Goal: Communication & Community: Answer question/provide support

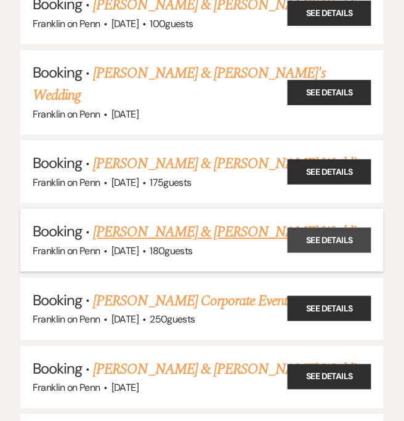
click at [363, 228] on link "See Details" at bounding box center [330, 240] width 84 height 25
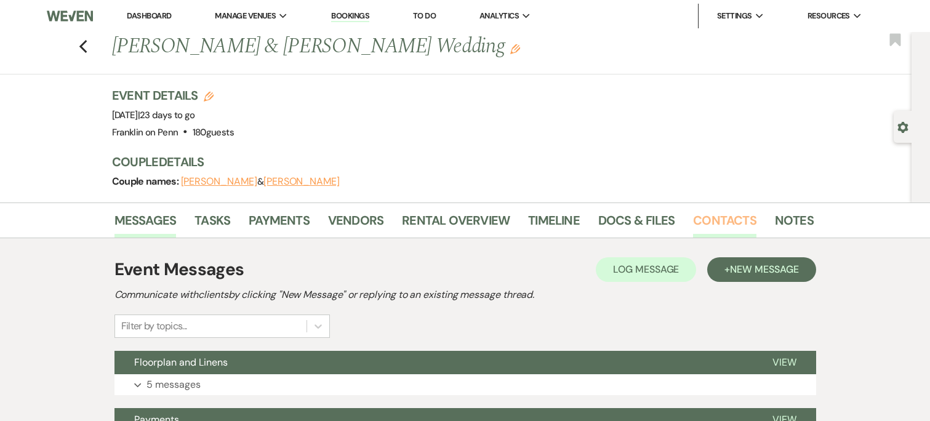
click at [403, 223] on link "Contacts" at bounding box center [724, 224] width 63 height 27
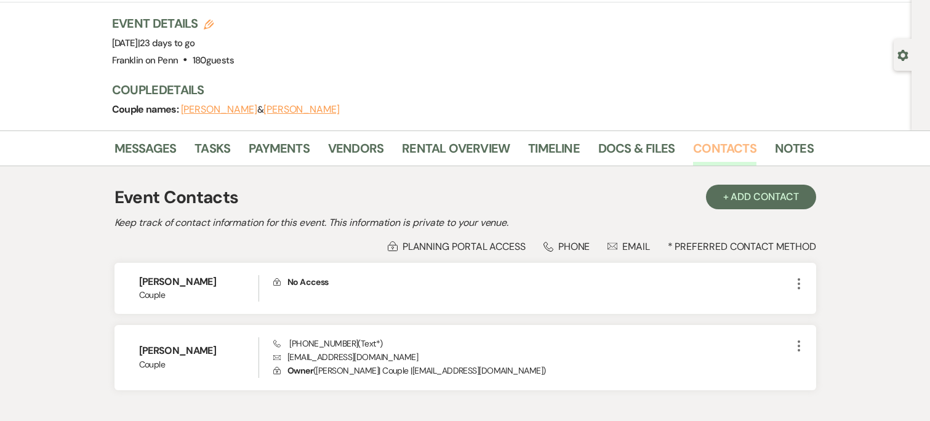
scroll to position [114, 0]
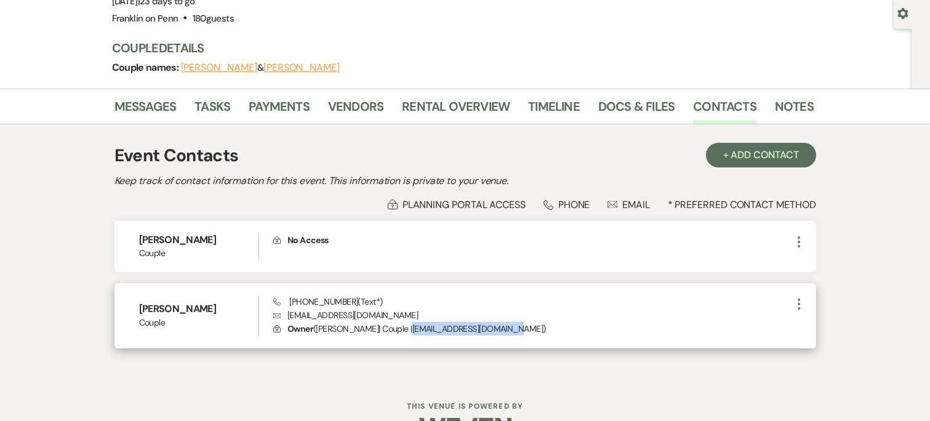
drag, startPoint x: 411, startPoint y: 333, endPoint x: 512, endPoint y: 345, distance: 101.1
click at [403, 345] on div "Madison Oliver Couple Phone (412) 614-9965 (Text*) Envelope madisonqoliver@gmai…" at bounding box center [466, 315] width 702 height 65
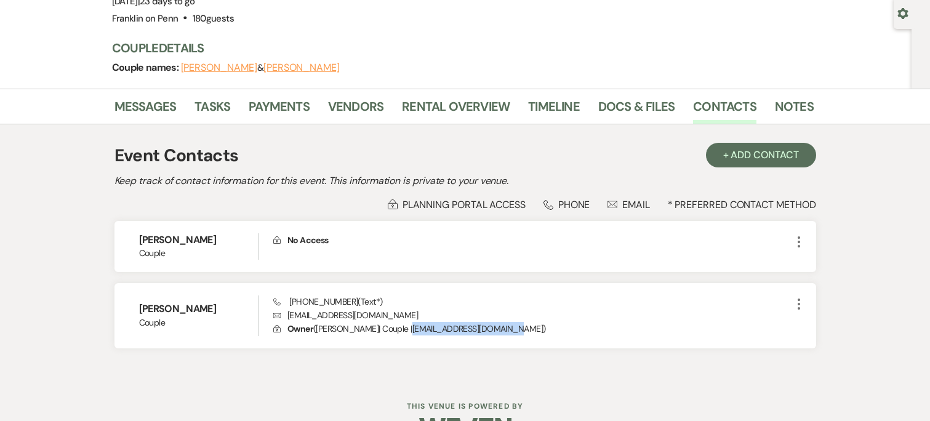
copy p "madisonqoliver@gmail.com"
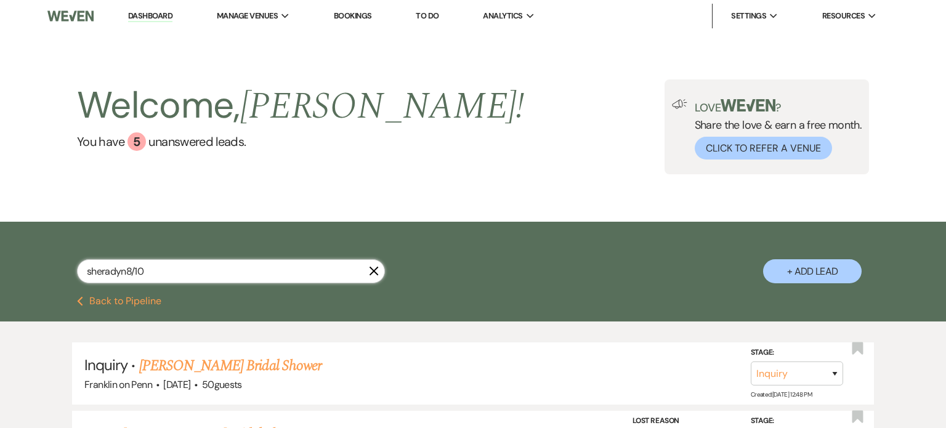
click at [204, 276] on input "sheradyn8/10" at bounding box center [231, 271] width 308 height 24
type input "alexa"
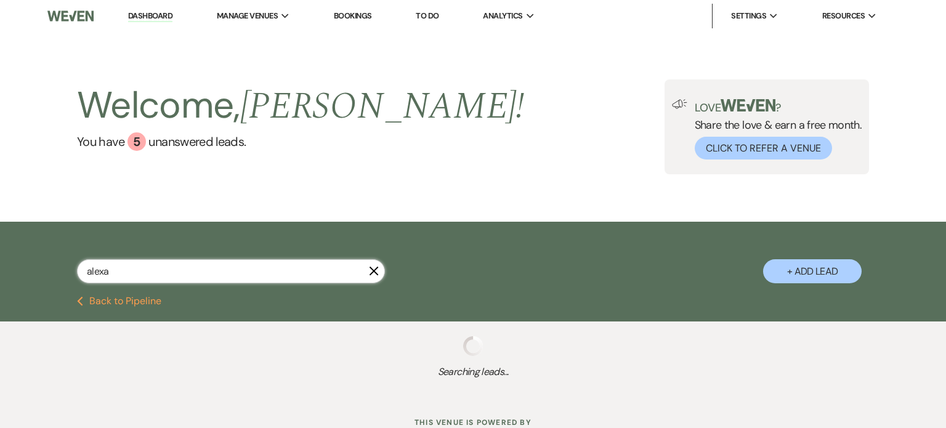
select select "4"
select select "2"
select select "8"
select select "6"
select select "8"
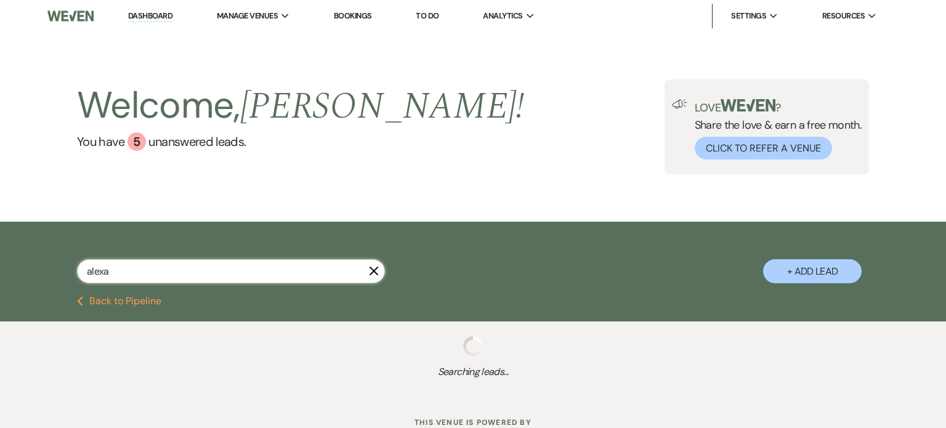
select select "5"
select select "8"
select select "5"
select select "8"
select select "5"
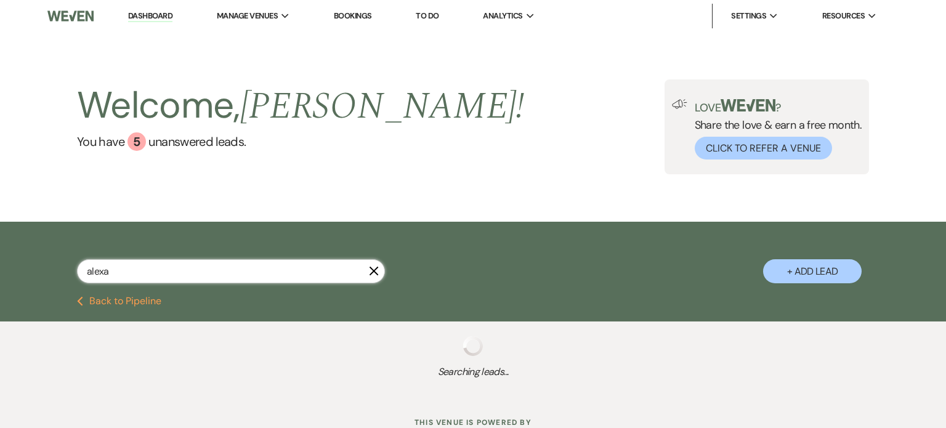
select select "8"
select select "10"
select select "8"
select select "5"
select select "8"
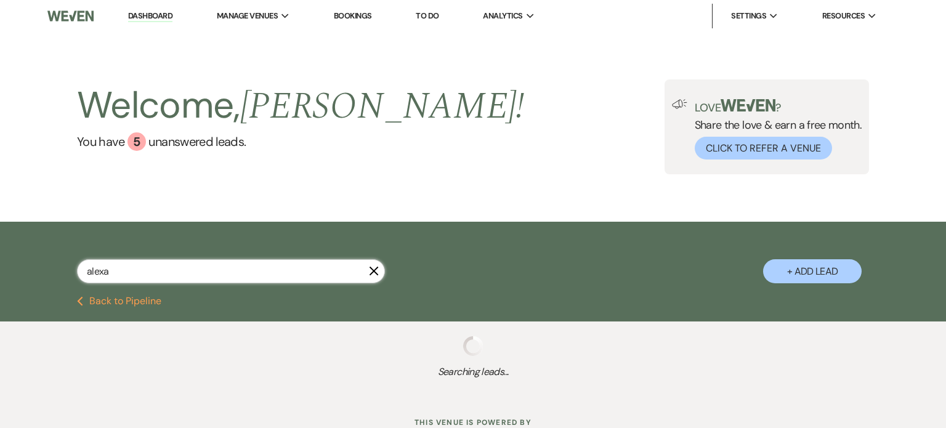
select select "6"
select select "8"
select select "6"
select select "8"
select select "5"
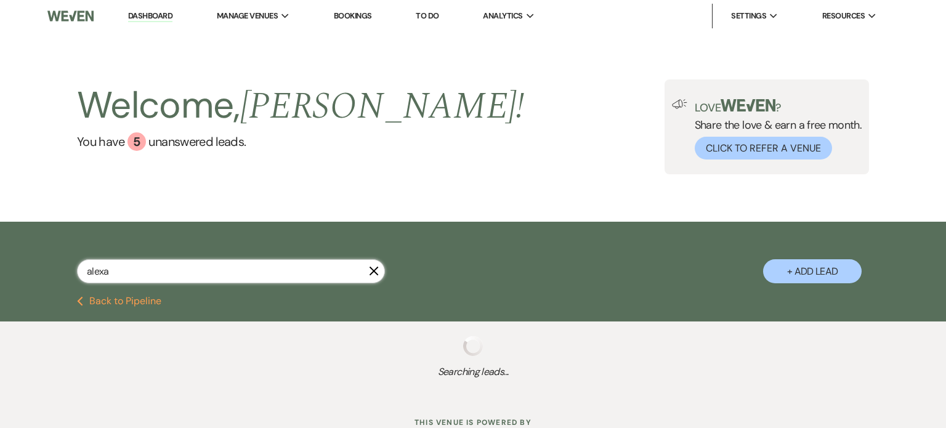
select select "8"
select select "5"
select select "8"
select select "5"
select select "8"
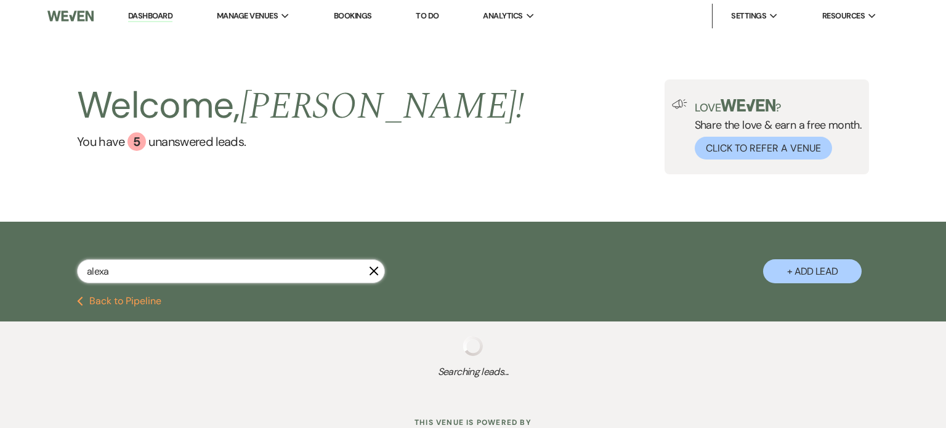
select select "5"
select select "8"
select select "5"
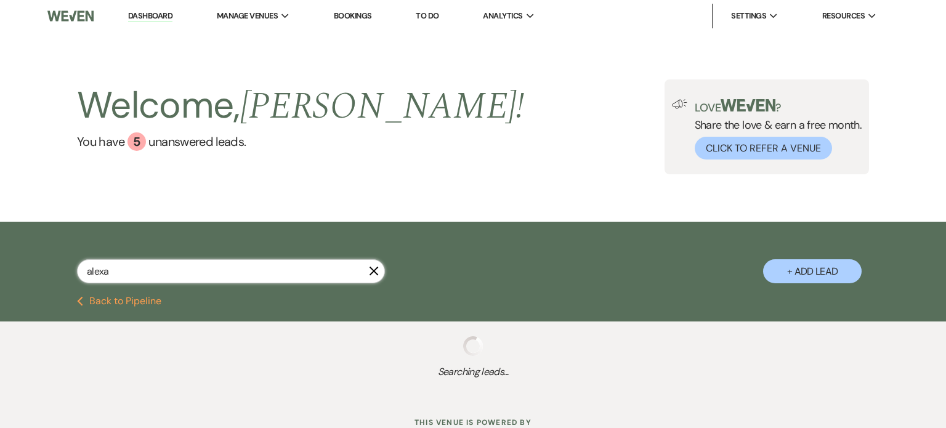
select select "8"
select select "4"
select select "8"
select select "6"
select select "8"
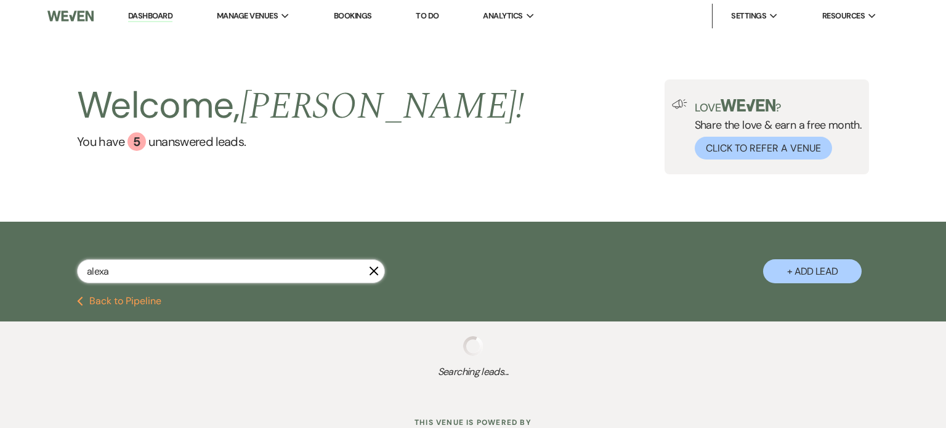
select select "6"
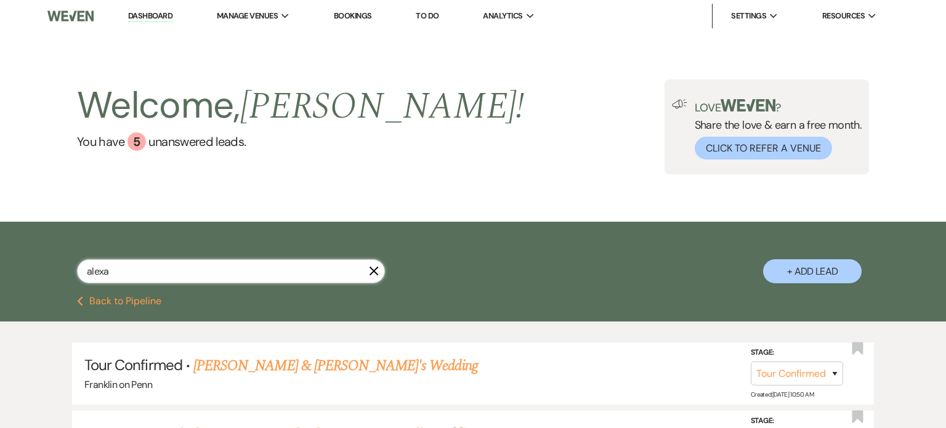
type input "alexa"
click at [144, 18] on link "Dashboard" at bounding box center [150, 16] width 44 height 12
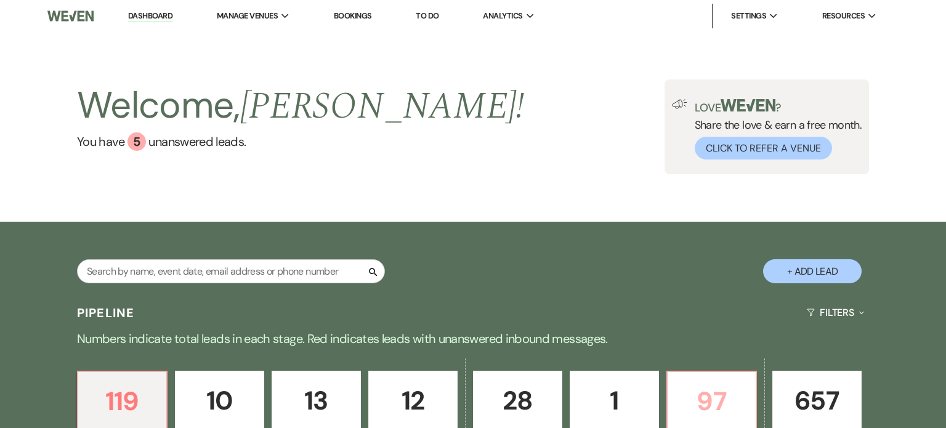
scroll to position [88, 0]
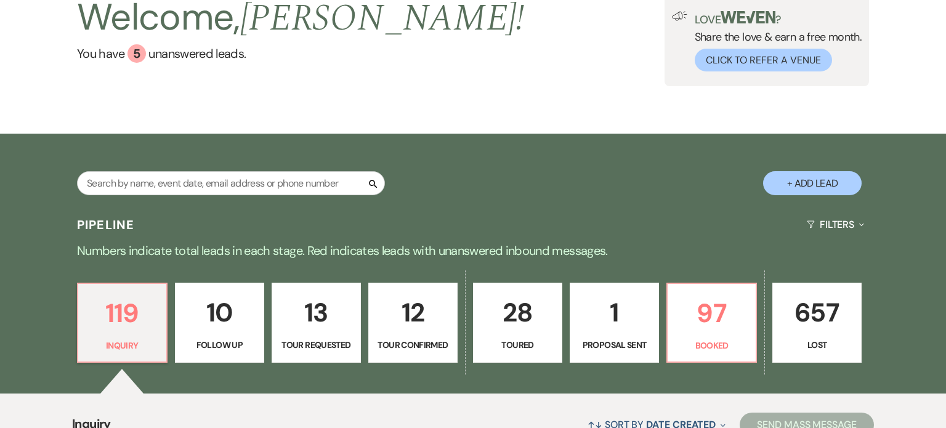
click at [391, 339] on p "Tour Confirmed" at bounding box center [412, 345] width 73 height 14
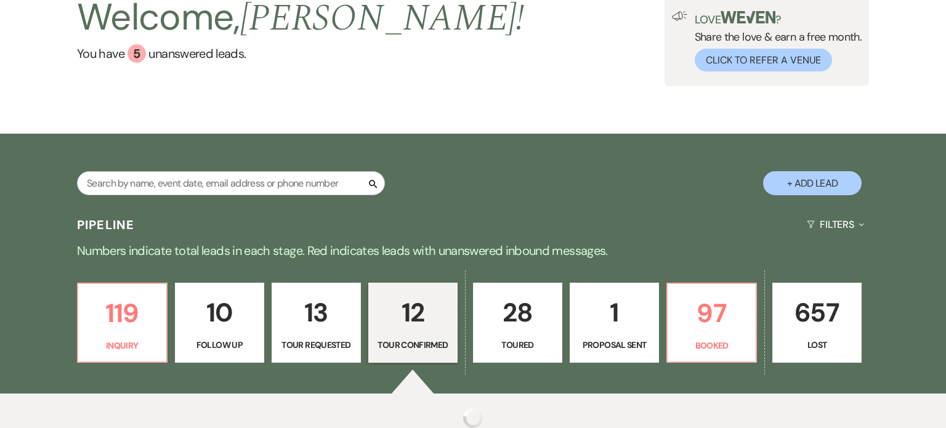
select select "4"
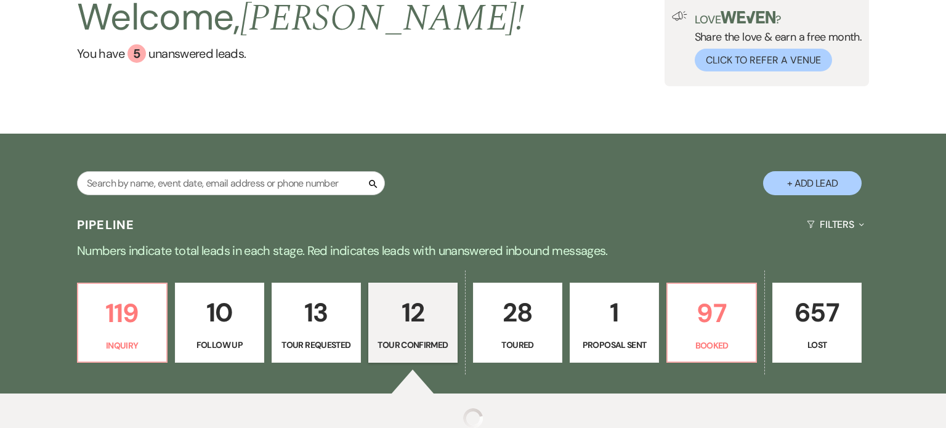
select select "4"
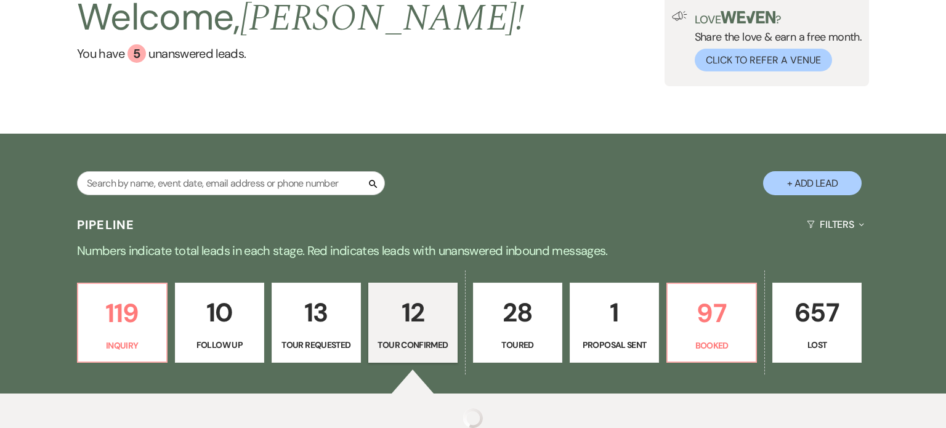
select select "4"
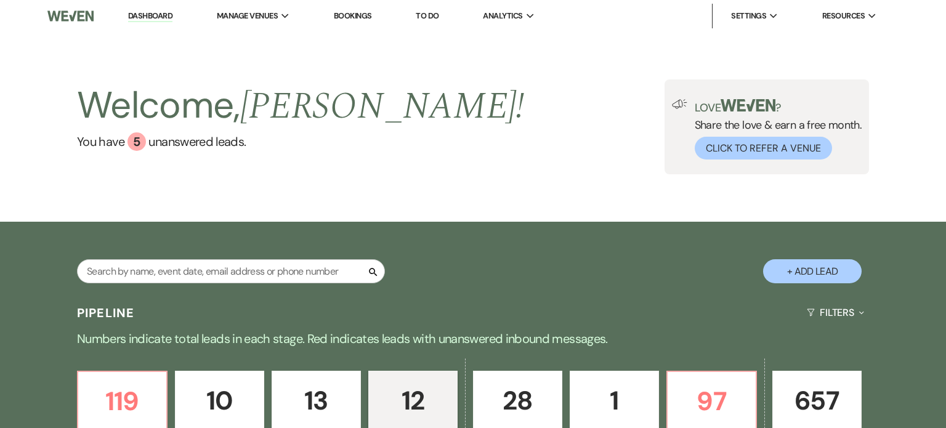
scroll to position [843, 0]
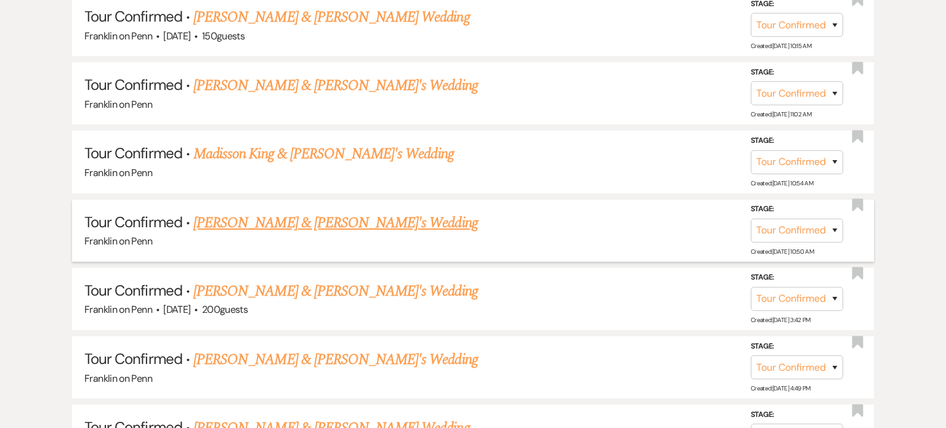
click at [344, 212] on link "Alexa Tatano & Fiance's Wedding" at bounding box center [335, 223] width 284 height 22
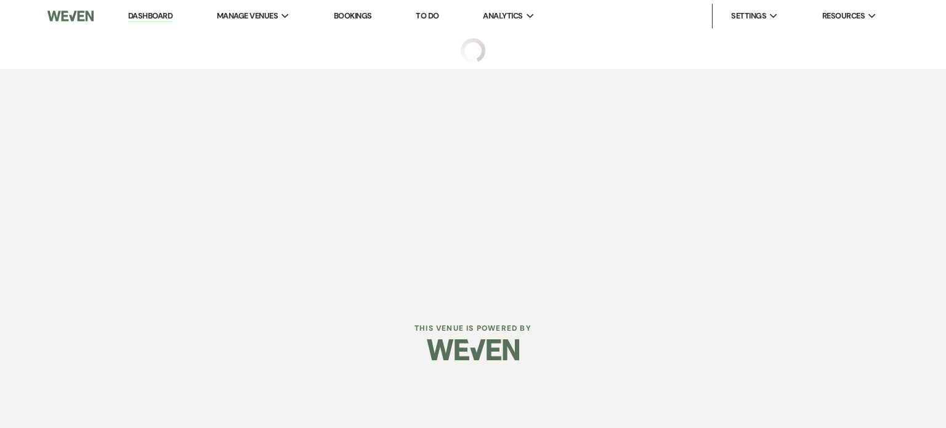
select select "4"
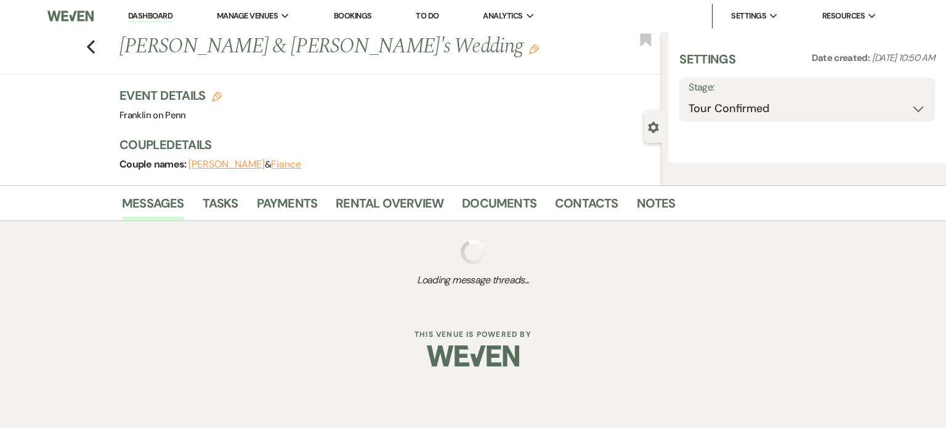
select select "5"
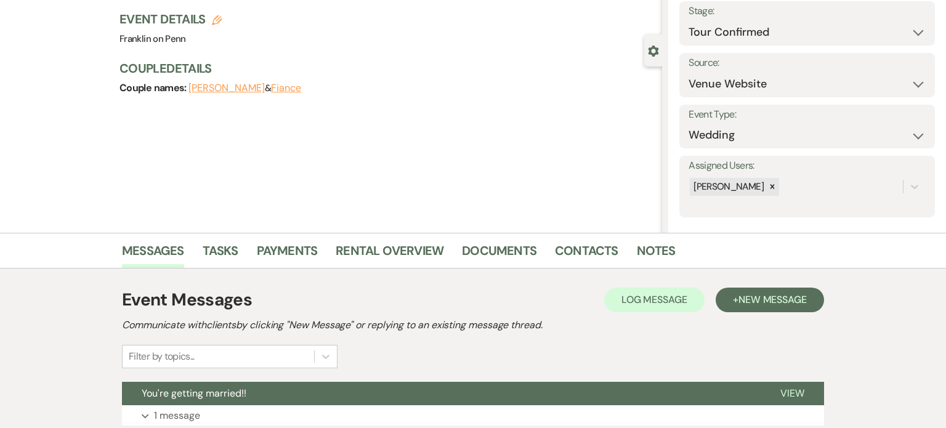
scroll to position [171, 0]
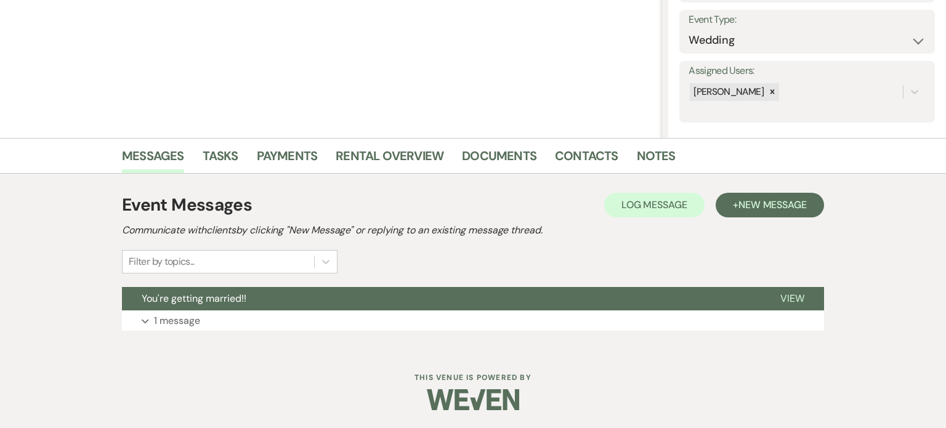
click at [523, 331] on div "Event Messages Log Log Message + New Message Communicate with clients by clicki…" at bounding box center [473, 261] width 702 height 151
click at [523, 318] on button "Expand 1 message" at bounding box center [473, 320] width 702 height 21
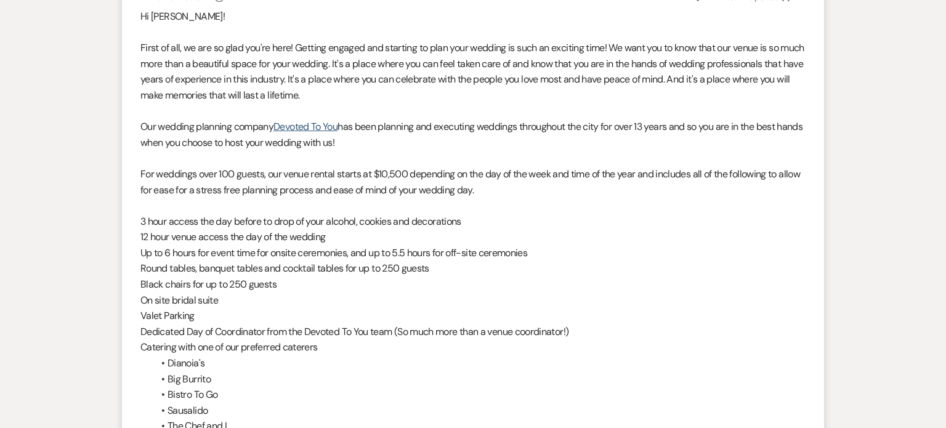
scroll to position [510, 0]
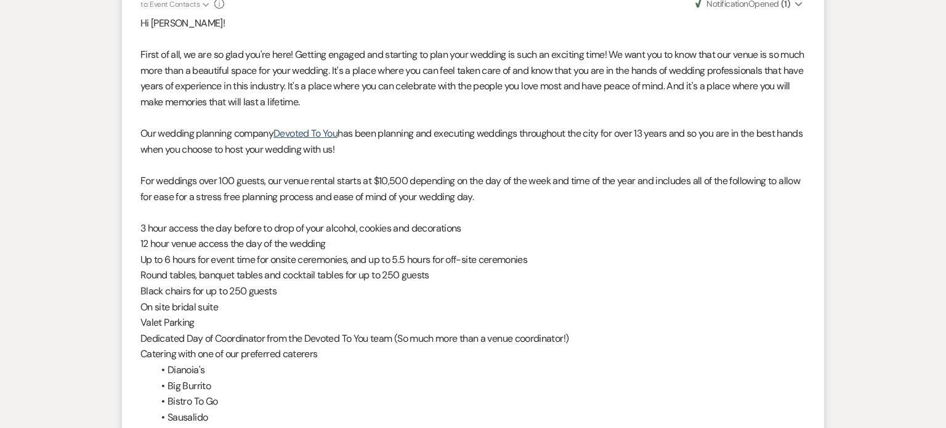
select select "4"
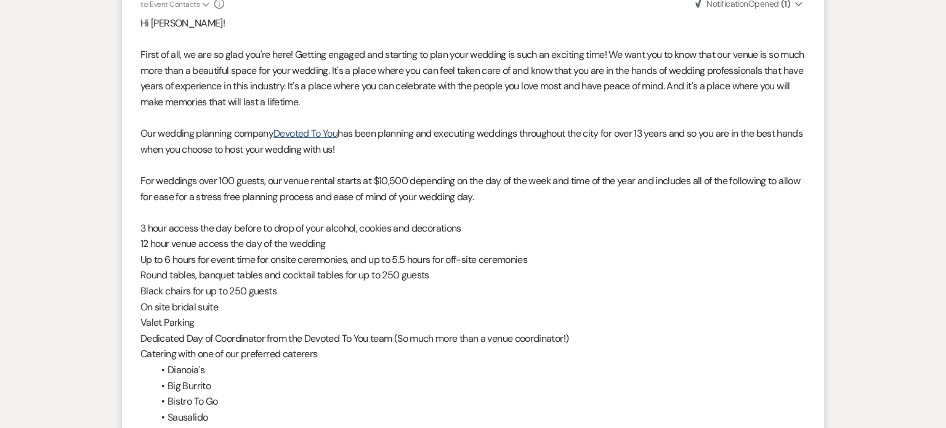
select select "4"
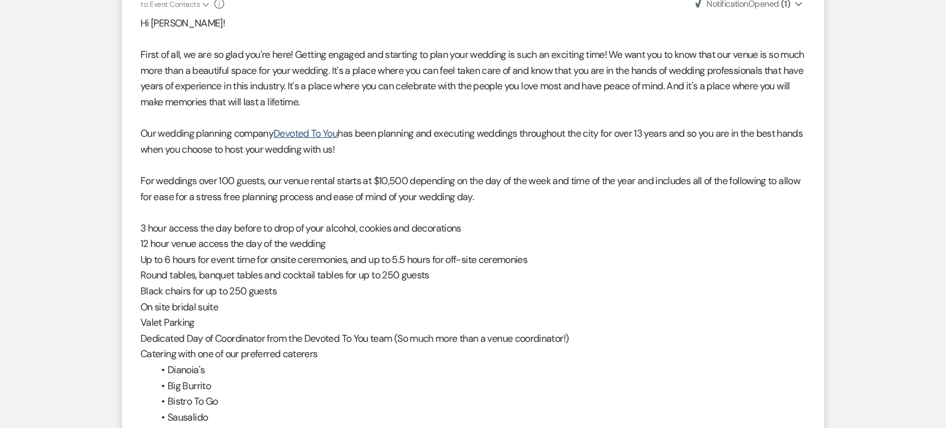
select select "4"
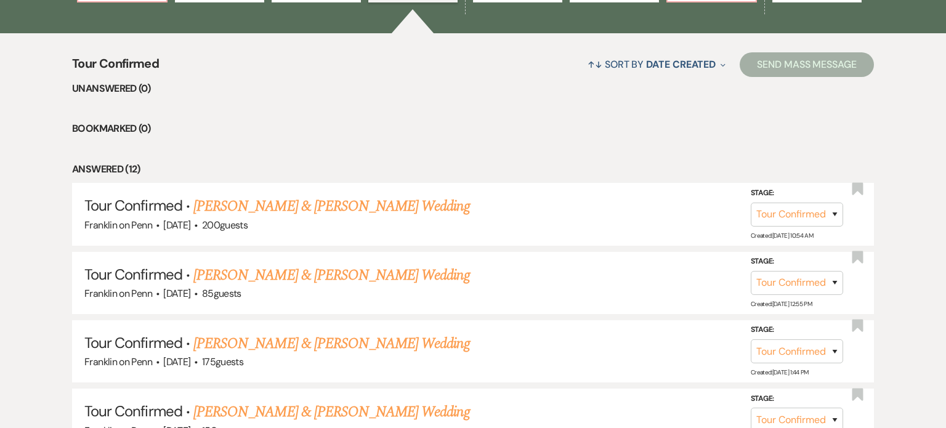
scroll to position [247, 0]
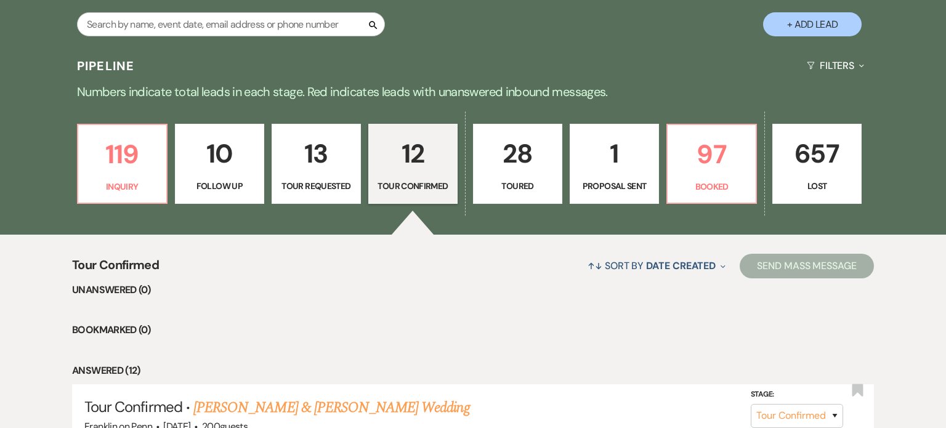
click at [523, 152] on p "28" at bounding box center [517, 153] width 73 height 41
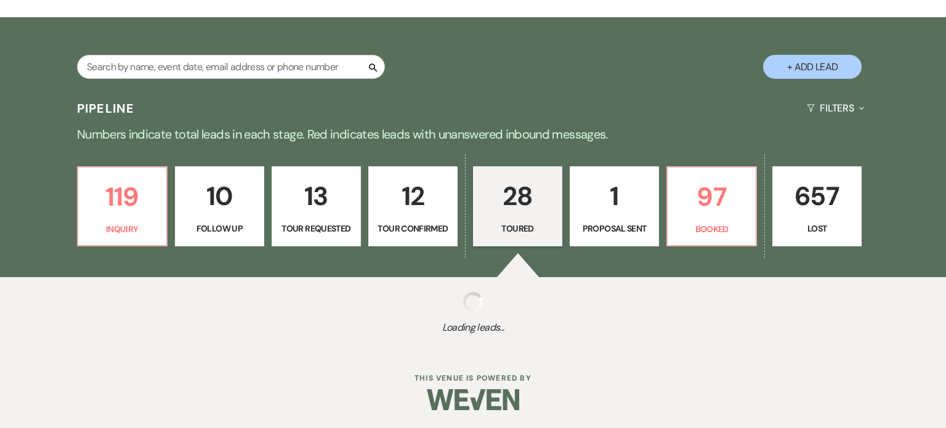
select select "5"
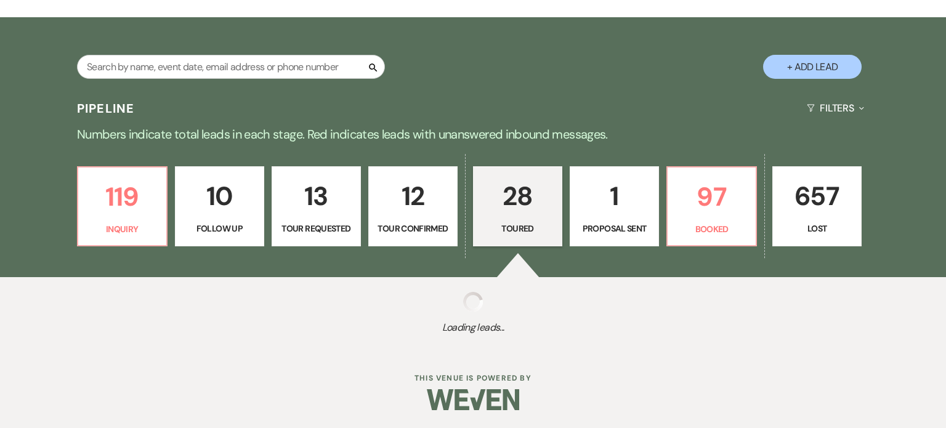
select select "5"
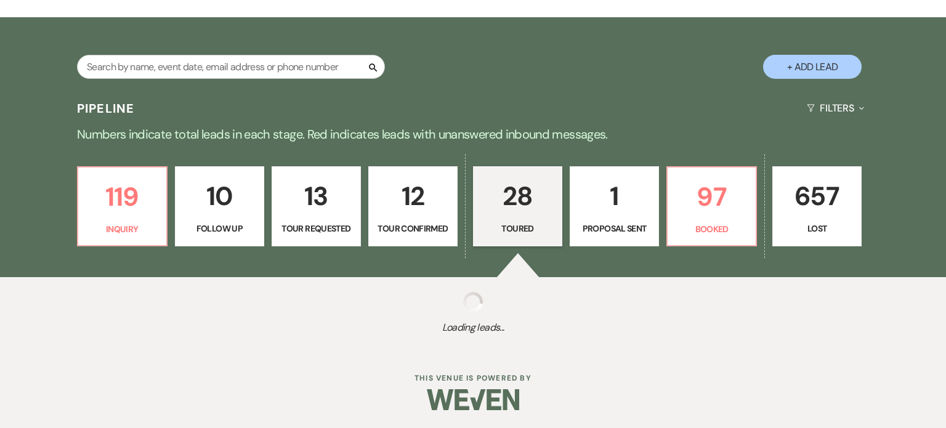
select select "5"
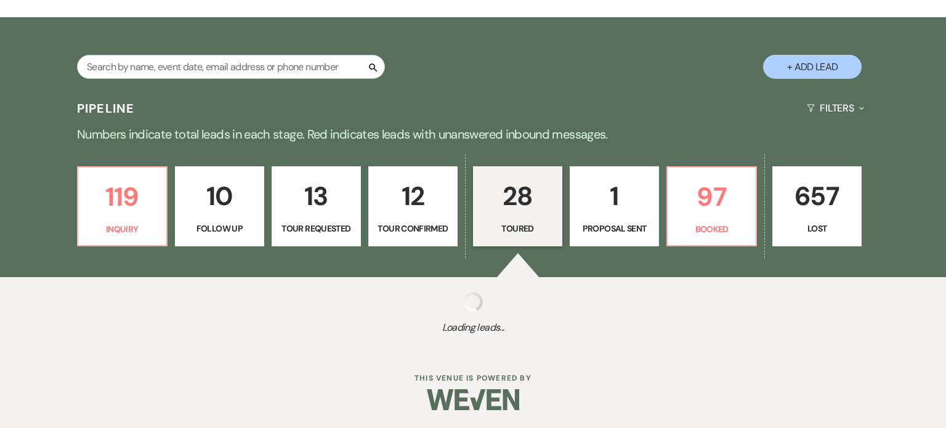
select select "5"
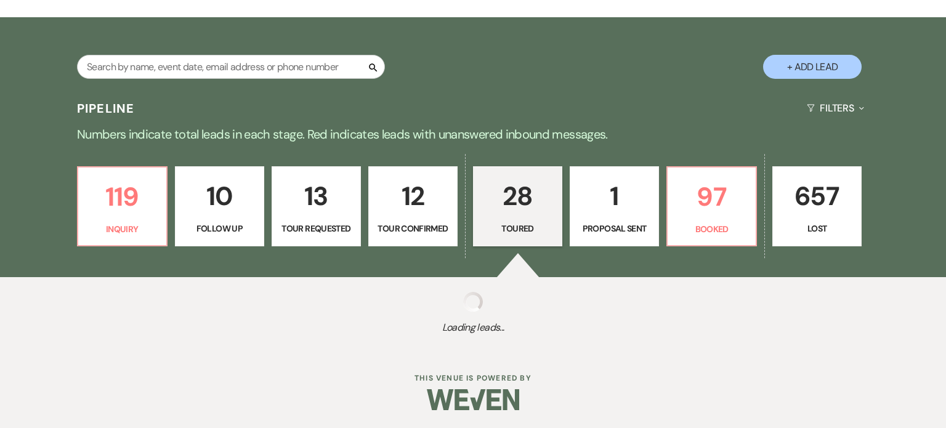
select select "5"
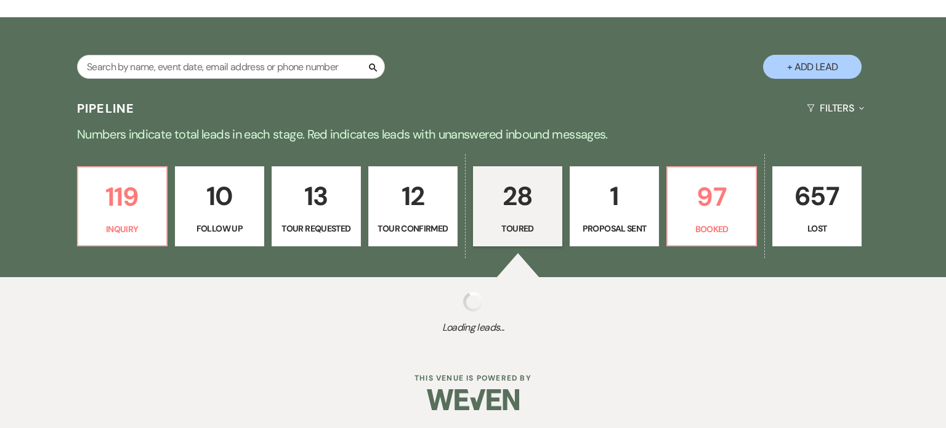
select select "5"
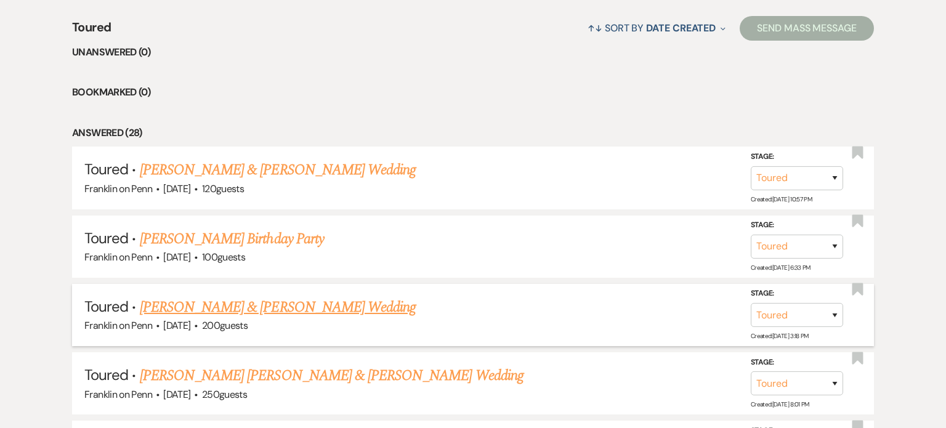
scroll to position [229, 0]
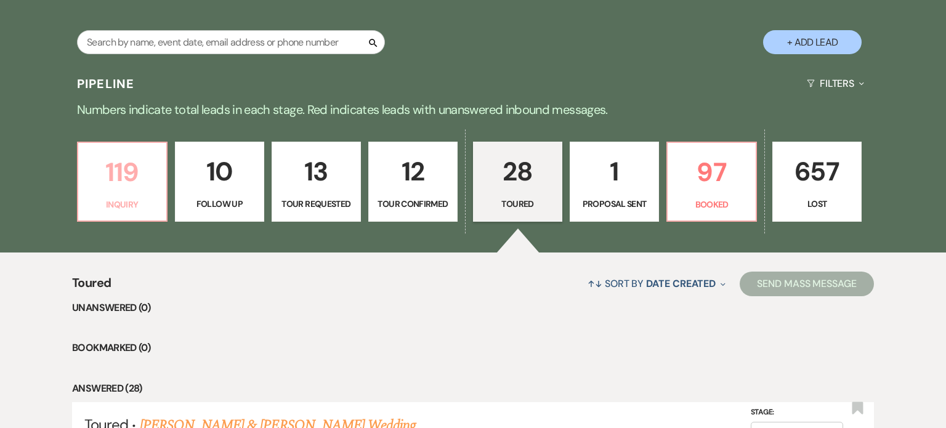
click at [151, 163] on p "119" at bounding box center [122, 171] width 73 height 41
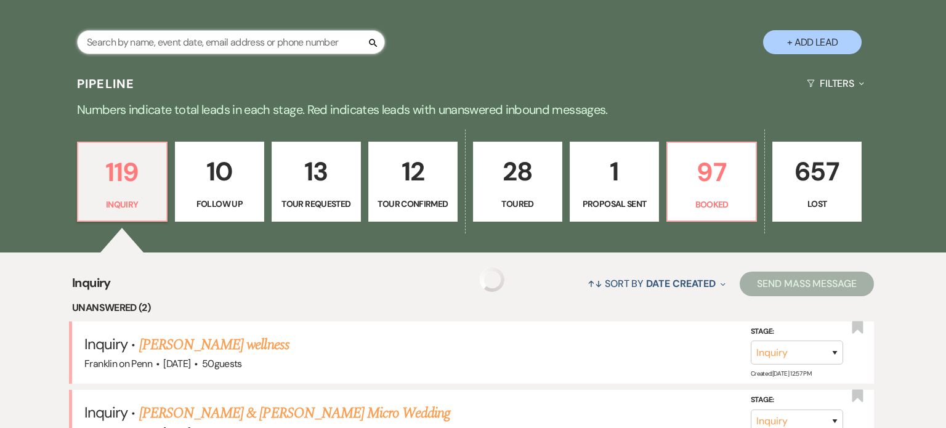
click at [189, 43] on input "text" at bounding box center [231, 42] width 308 height 24
type input "jennah"
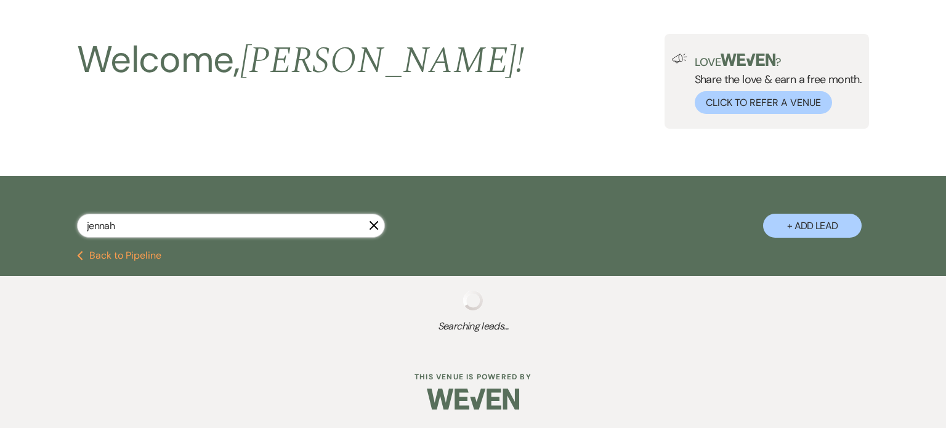
scroll to position [76, 0]
select select "4"
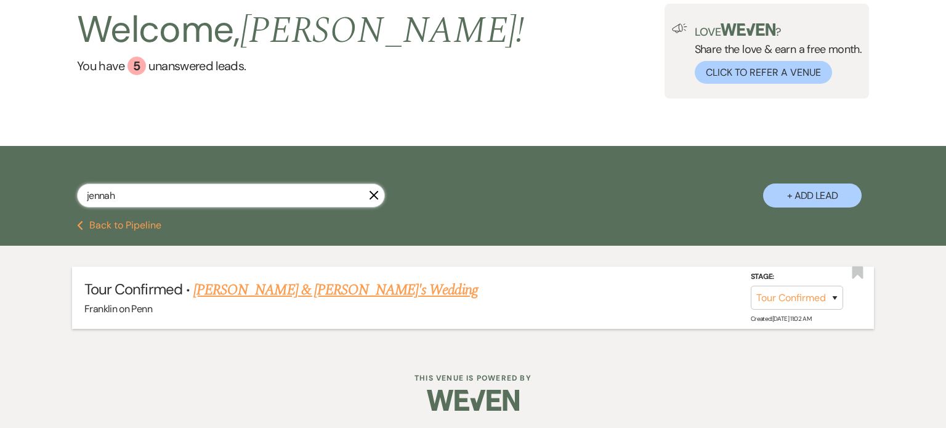
type input "jennah"
click at [288, 291] on link "Jennah Roman & Fiance's Wedding" at bounding box center [335, 290] width 284 height 22
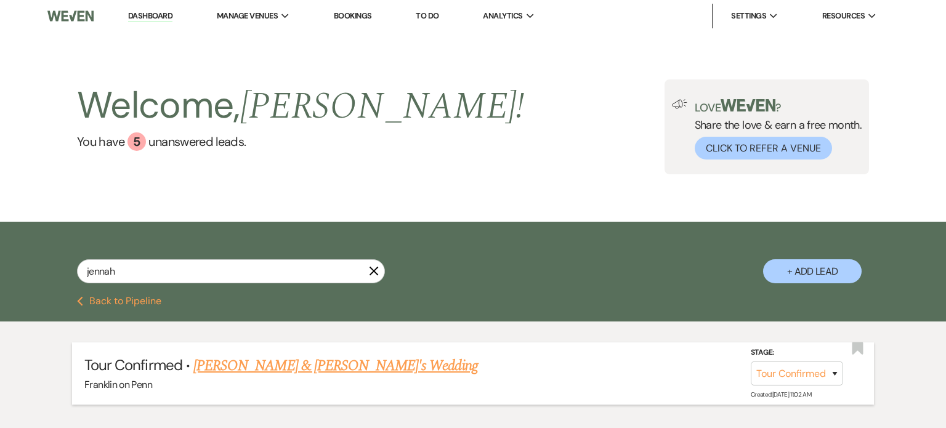
select select "4"
select select "5"
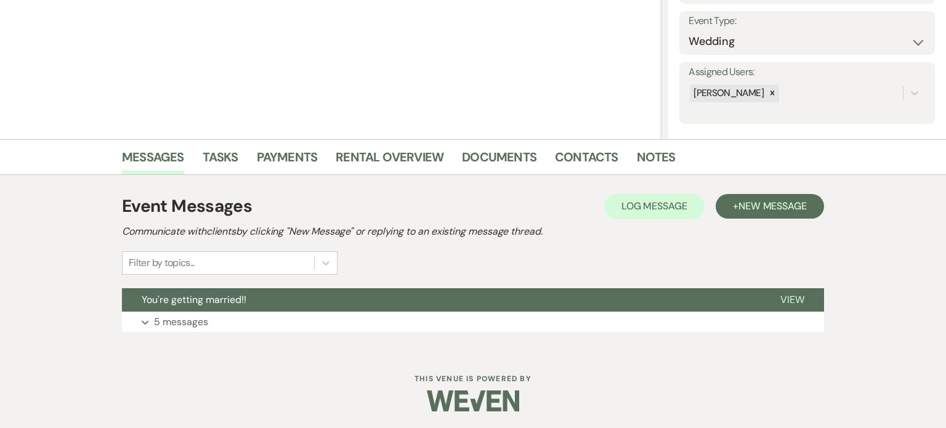
scroll to position [171, 0]
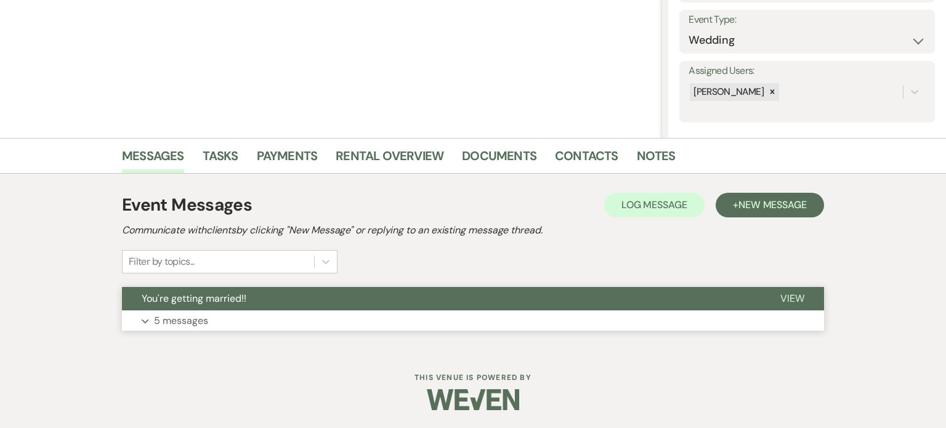
click at [472, 326] on button "Expand 5 messages" at bounding box center [473, 320] width 702 height 21
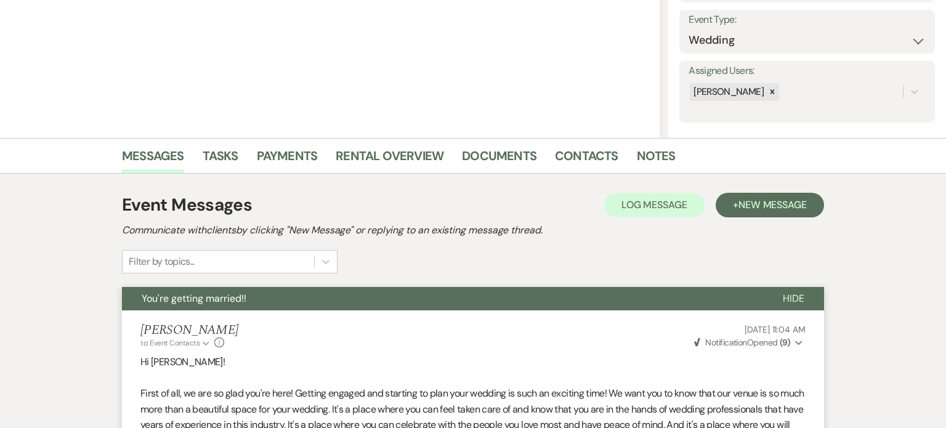
select select "4"
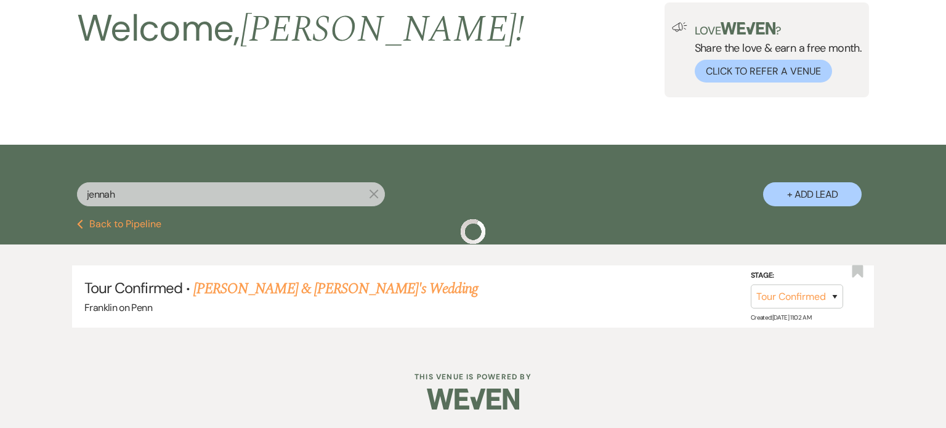
scroll to position [76, 0]
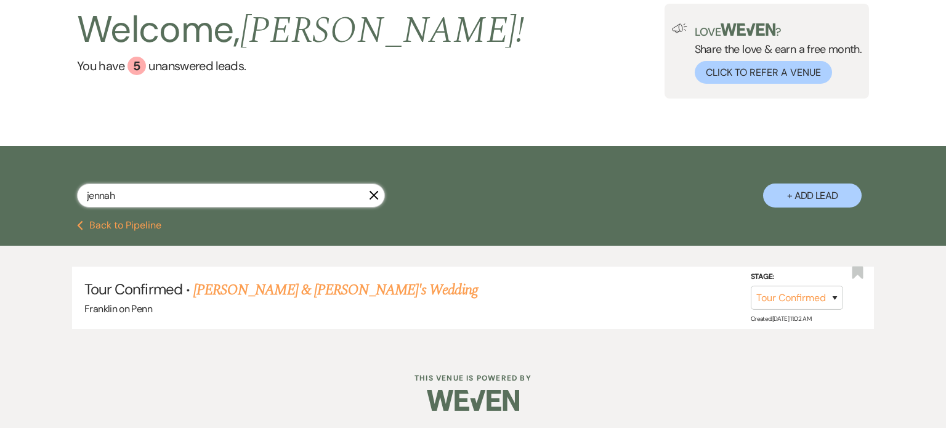
click at [157, 200] on input "jennah" at bounding box center [231, 195] width 308 height 24
type input "riley"
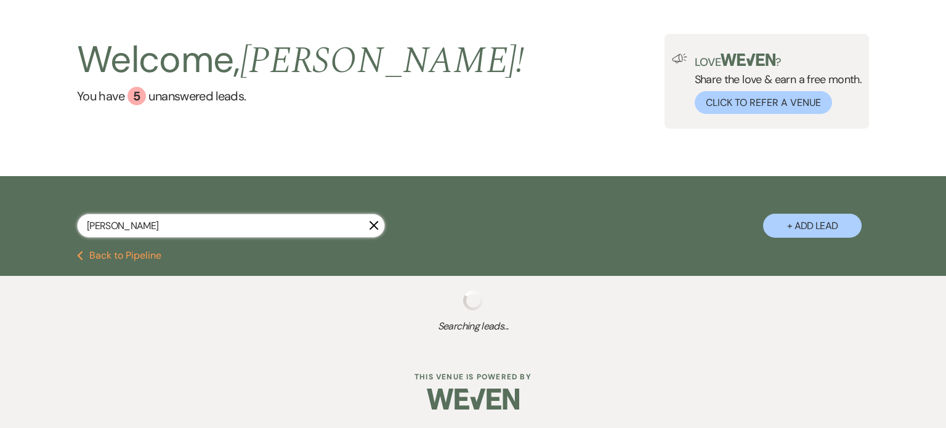
scroll to position [76, 0]
select select "5"
select select "8"
select select "5"
select select "8"
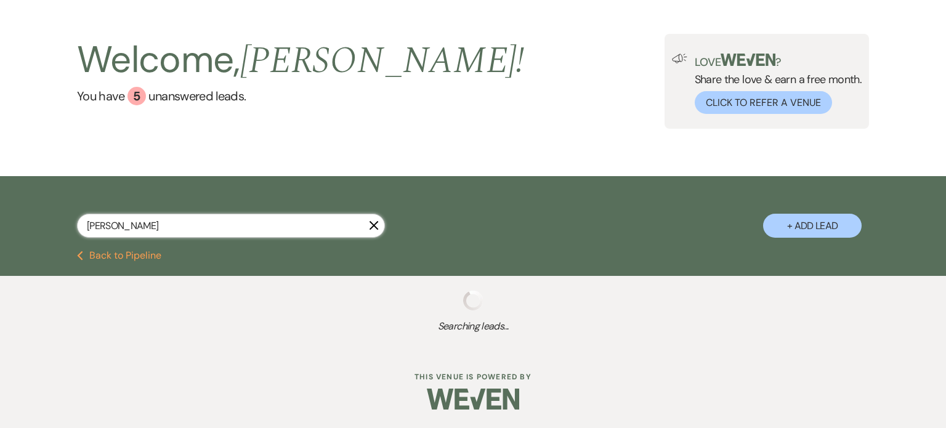
select select "10"
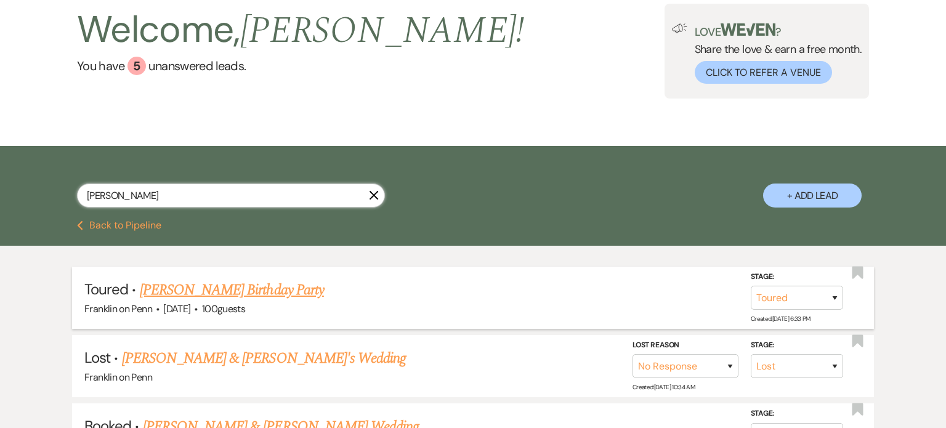
type input "riley"
click at [243, 284] on link "Riley Mulholland's Birthday Party" at bounding box center [232, 290] width 184 height 22
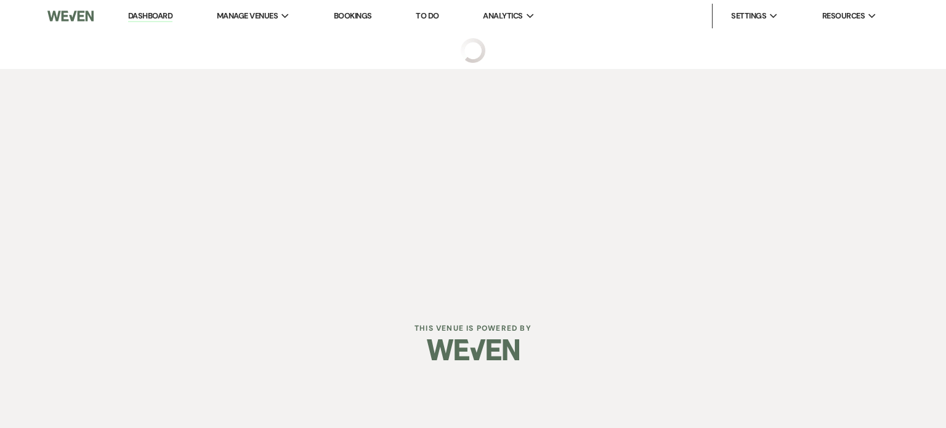
select select "5"
select select "4"
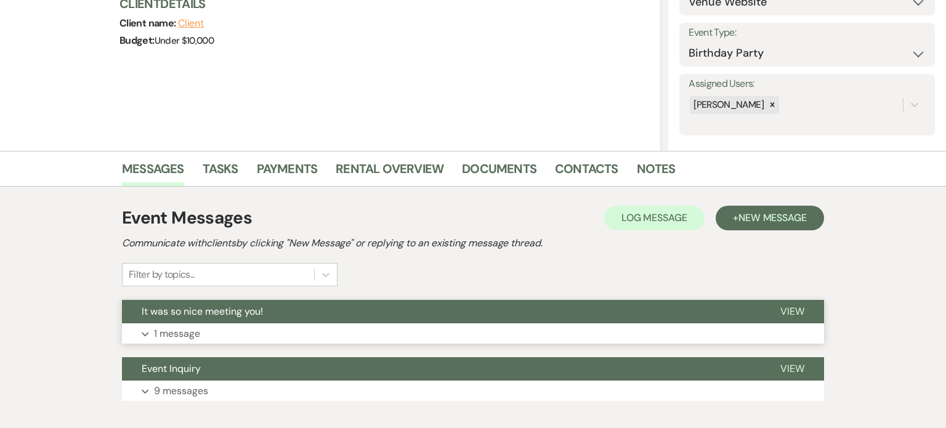
scroll to position [182, 0]
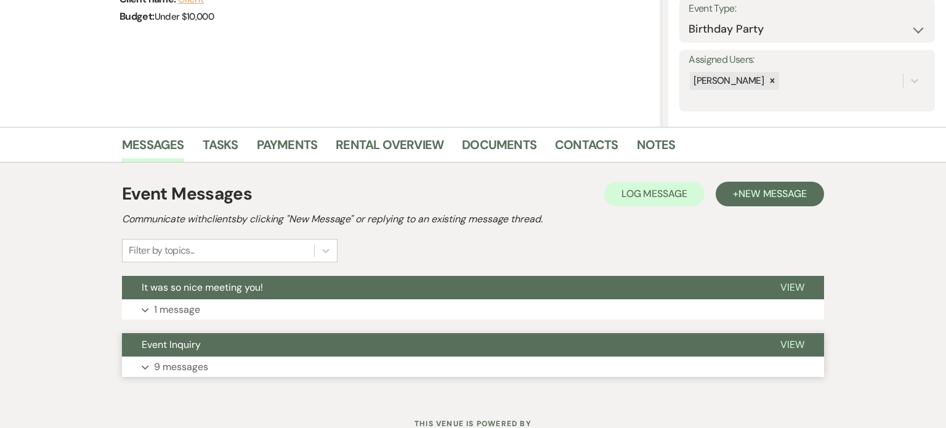
click at [457, 351] on button "Event Inquiry" at bounding box center [441, 344] width 638 height 23
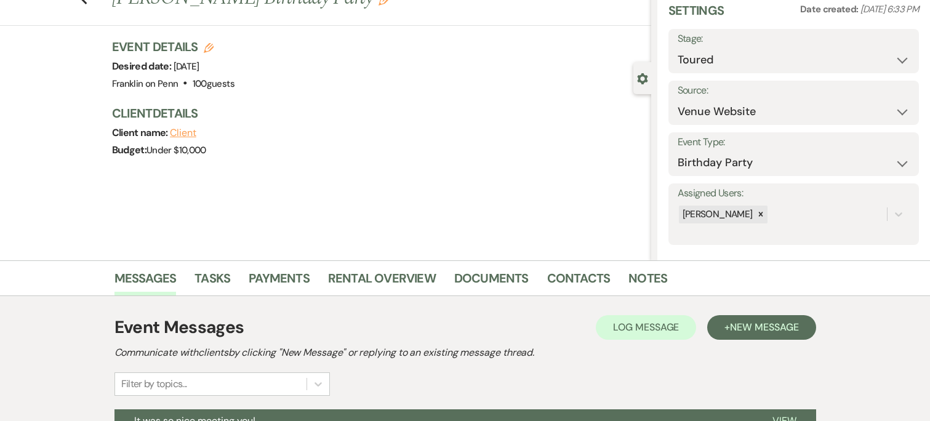
scroll to position [0, 0]
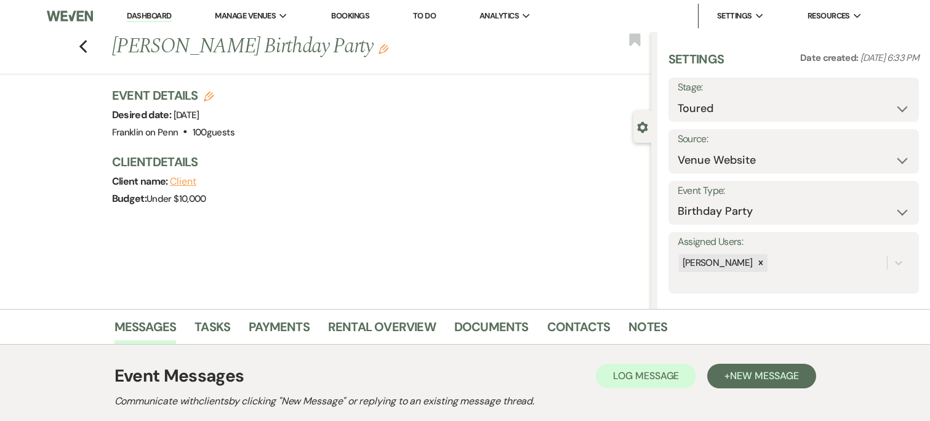
click at [419, 16] on link "To Do" at bounding box center [424, 15] width 23 height 10
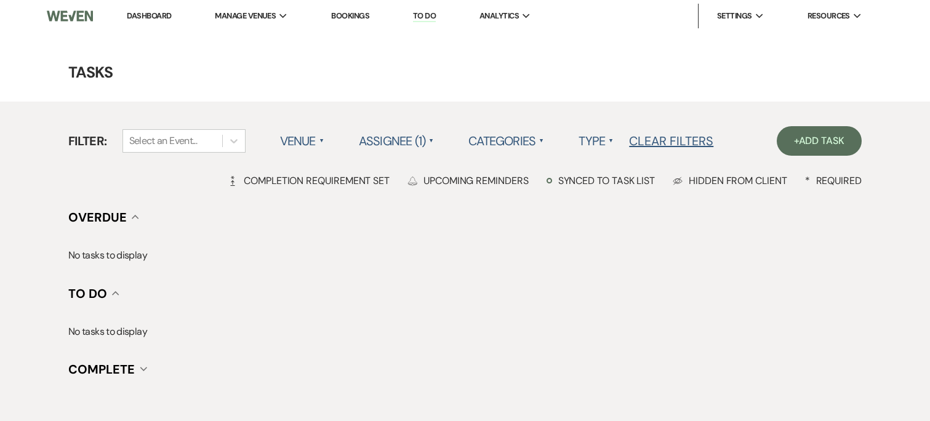
click at [495, 137] on label "Categories ▲" at bounding box center [507, 141] width 76 height 22
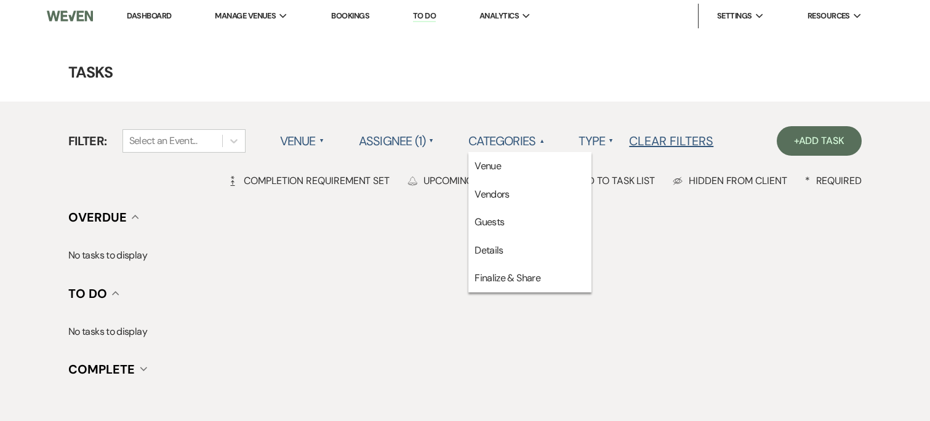
click at [392, 133] on label "Assignee (1) ▲" at bounding box center [397, 141] width 76 height 22
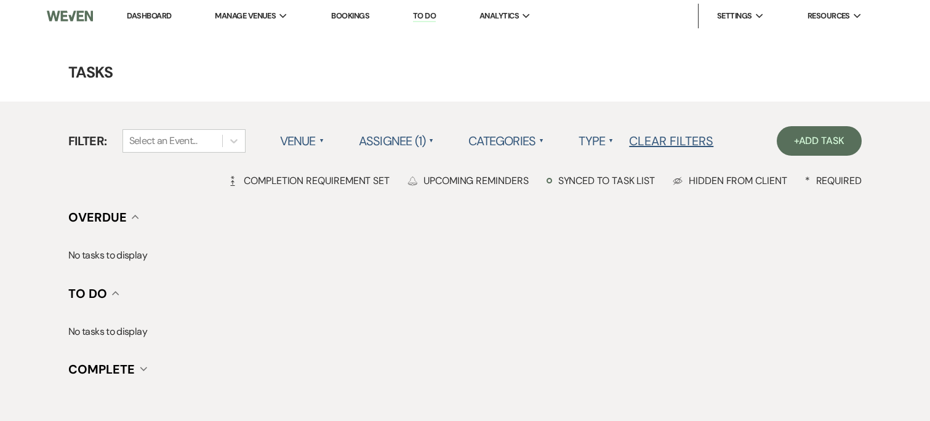
click at [392, 133] on label "Assignee (1) ▲" at bounding box center [397, 141] width 76 height 22
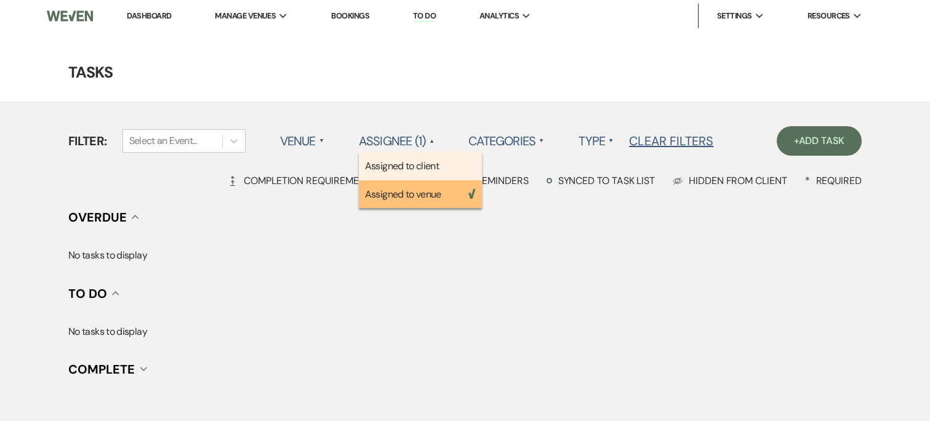
click at [420, 170] on li "Assigned to client" at bounding box center [420, 166] width 123 height 28
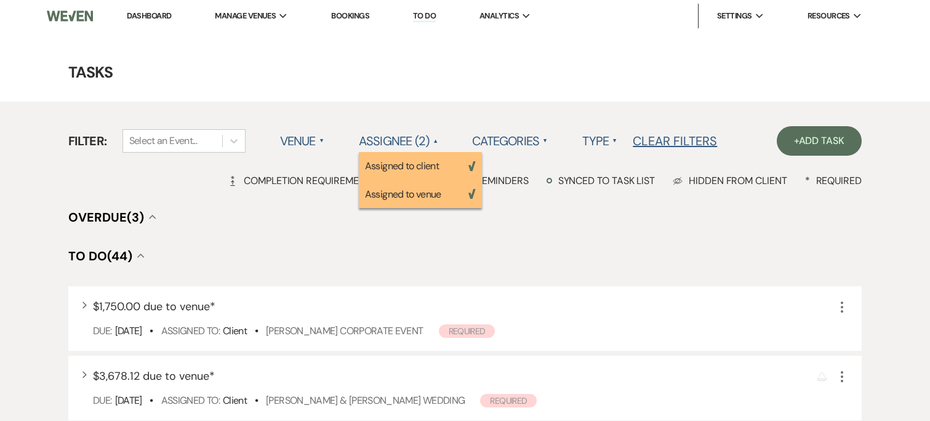
click at [523, 135] on label "Type ▲" at bounding box center [599, 141] width 35 height 22
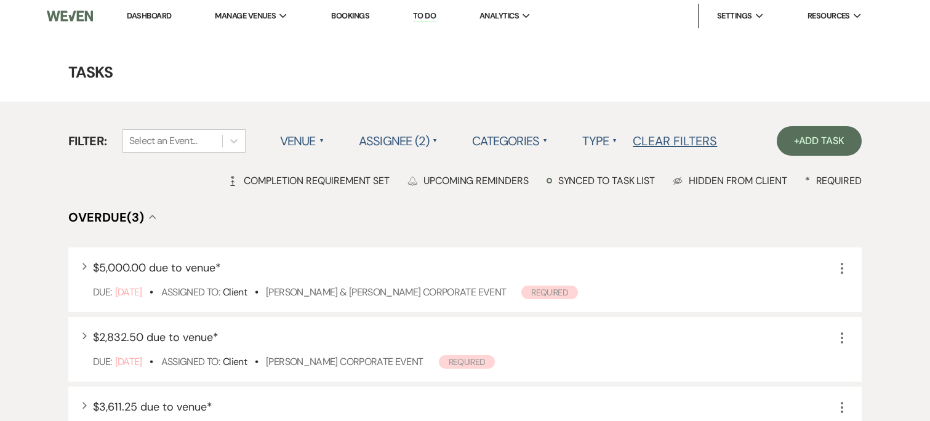
click at [523, 150] on label "Type ▲" at bounding box center [599, 141] width 35 height 22
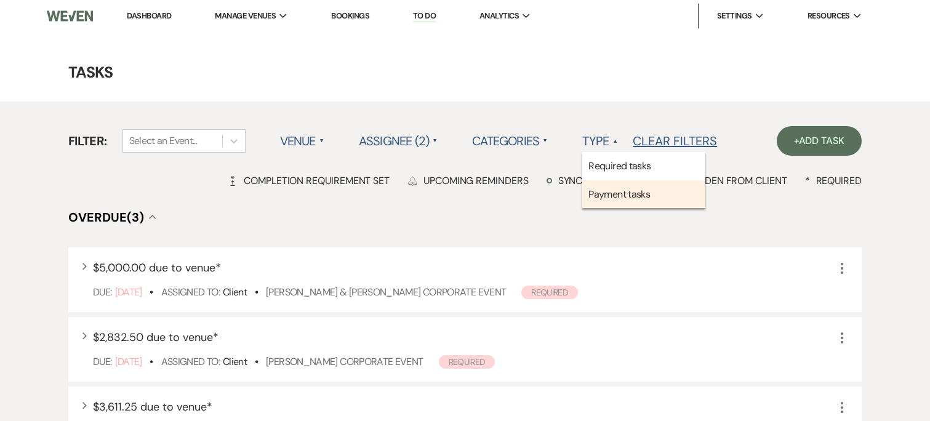
click at [523, 189] on li "Payment tasks" at bounding box center [643, 194] width 123 height 28
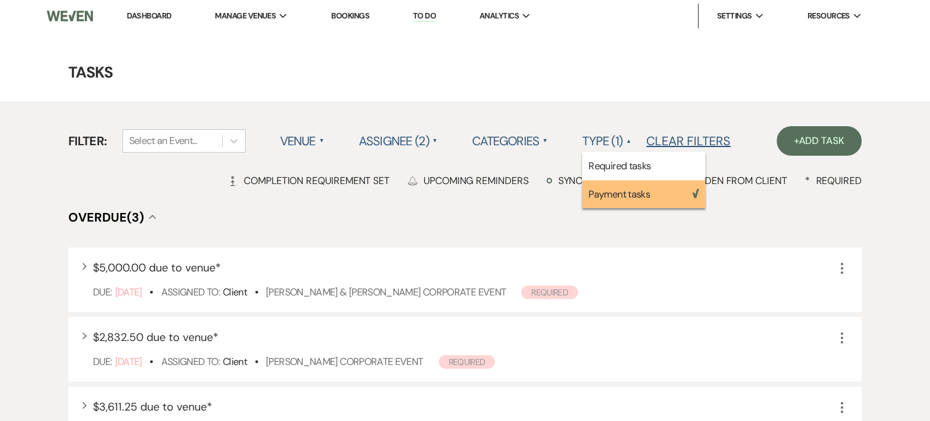
click at [500, 209] on h4 "Overdue (3) Collapse" at bounding box center [465, 217] width 794 height 17
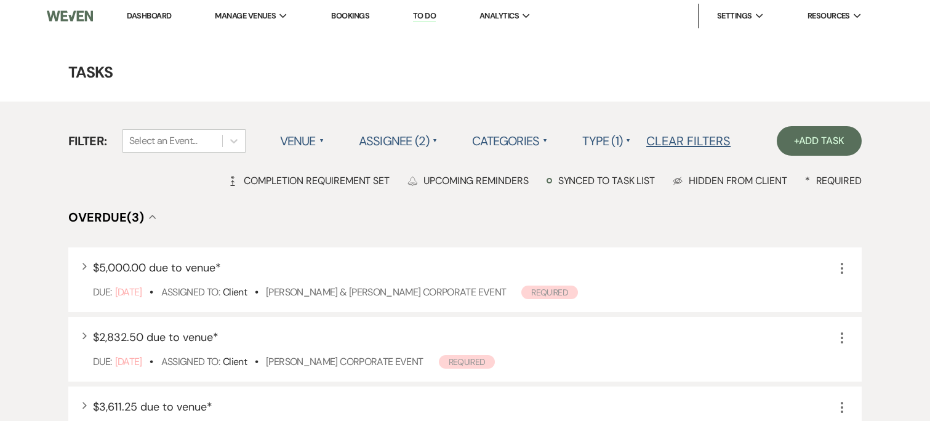
click at [169, 12] on link "Dashboard" at bounding box center [149, 15] width 44 height 10
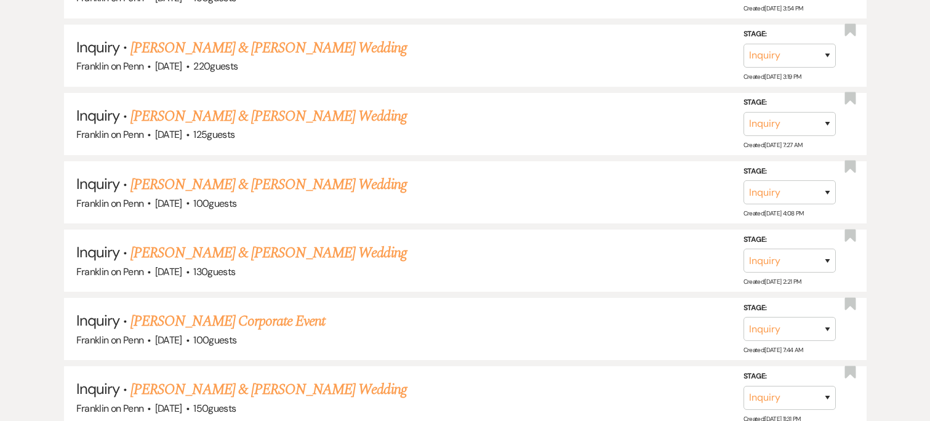
scroll to position [8466, 0]
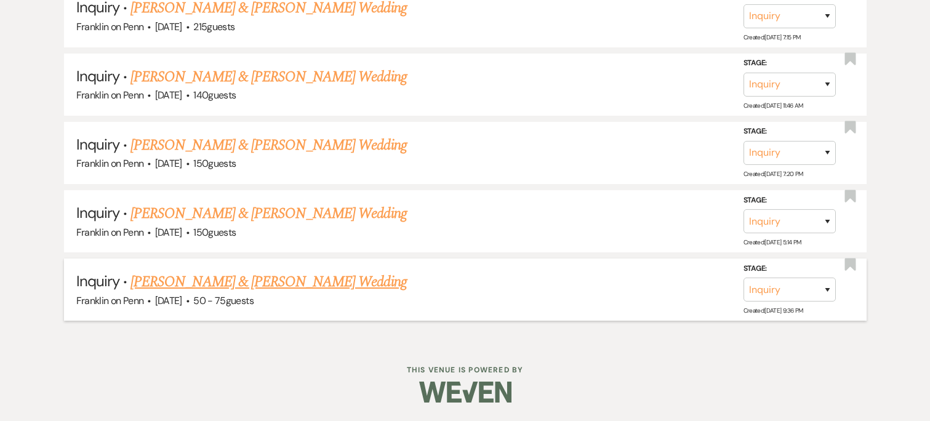
click at [372, 283] on link "Deitrich Thompson & Maggie Ahrendt's Wedding" at bounding box center [269, 282] width 276 height 22
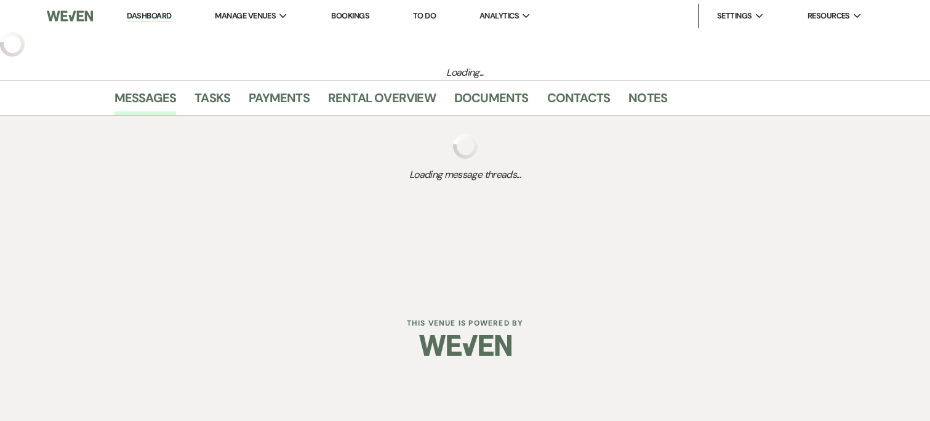
select select "5"
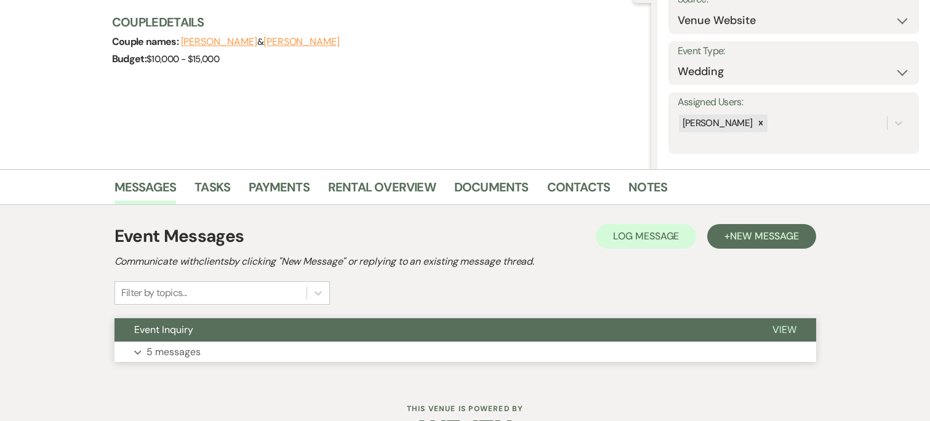
click at [350, 351] on button "Expand 5 messages" at bounding box center [466, 352] width 702 height 21
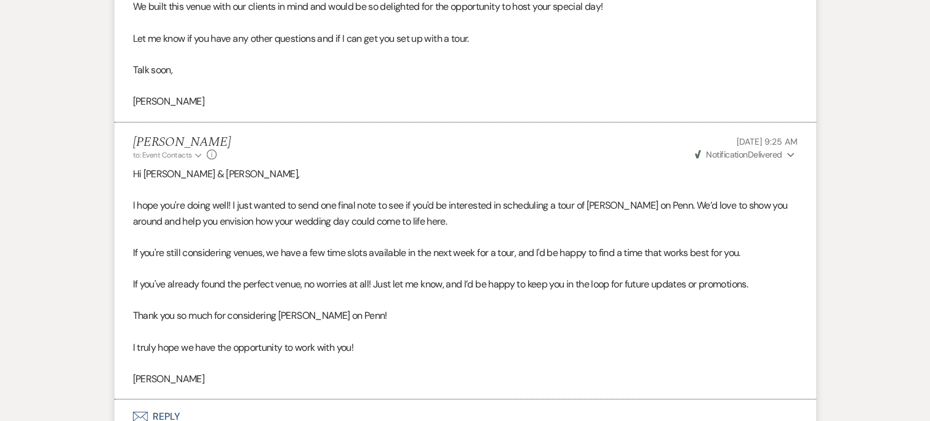
scroll to position [2514, 0]
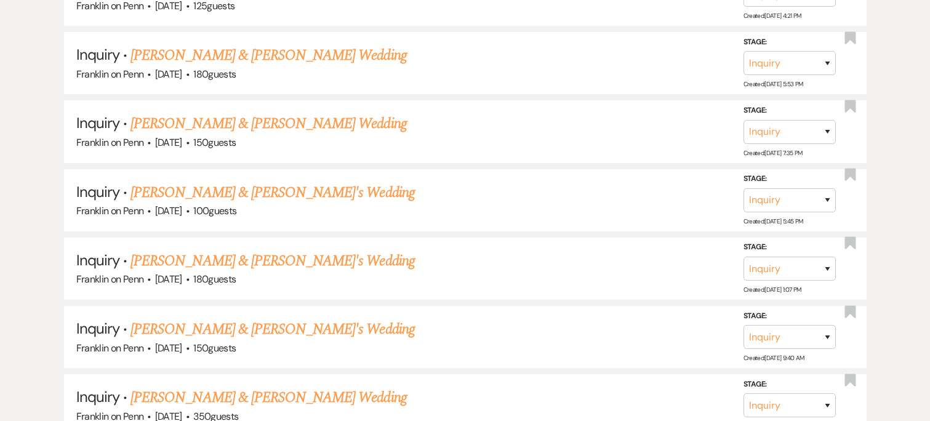
scroll to position [8466, 0]
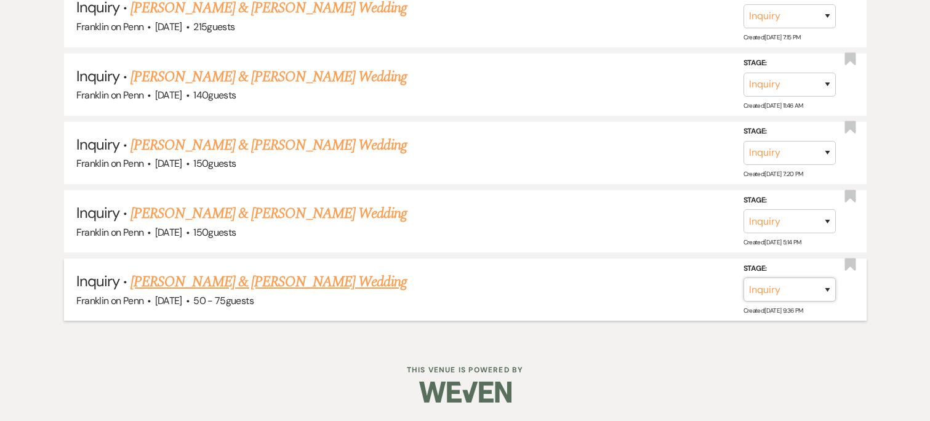
click at [523, 286] on select "Inquiry Follow Up Tour Requested Tour Confirmed Toured Proposal Sent Booked Lost" at bounding box center [790, 290] width 92 height 24
select select "8"
click at [523, 278] on select "Inquiry Follow Up Tour Requested Tour Confirmed Toured Proposal Sent Booked Lost" at bounding box center [790, 290] width 92 height 24
click at [523, 297] on select "Booked Elsewhere Budget Date Unavailable No Response Not a Good Match Capacity …" at bounding box center [617, 290] width 106 height 24
select select "5"
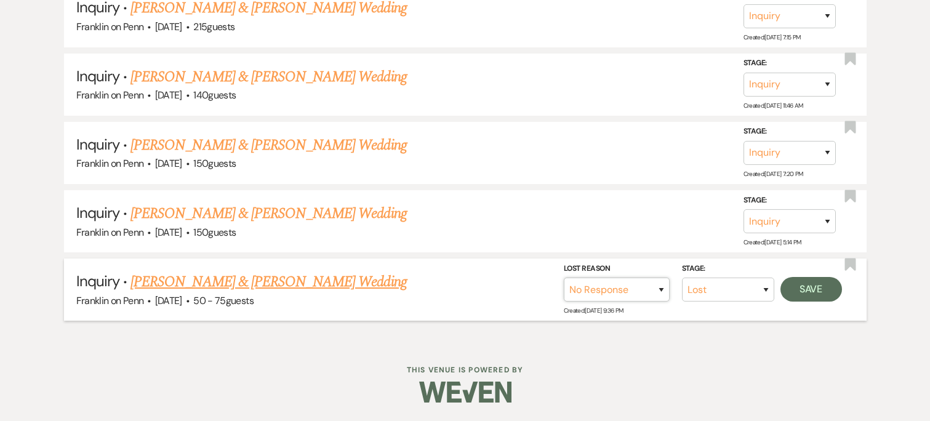
click at [523, 278] on select "Booked Elsewhere Budget Date Unavailable No Response Not a Good Match Capacity …" at bounding box center [617, 290] width 106 height 24
click at [523, 292] on button "Save" at bounding box center [812, 289] width 62 height 25
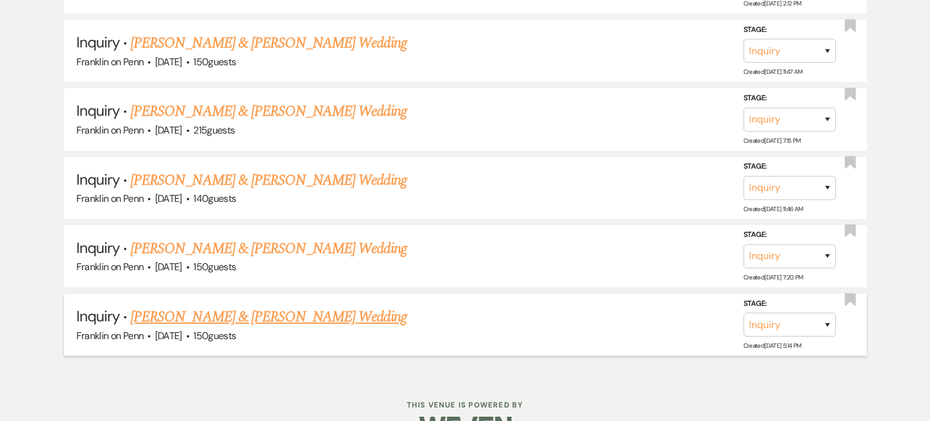
scroll to position [8345, 0]
click at [312, 329] on link "Brandon Prest & Kim Wilson's Wedding" at bounding box center [269, 318] width 276 height 22
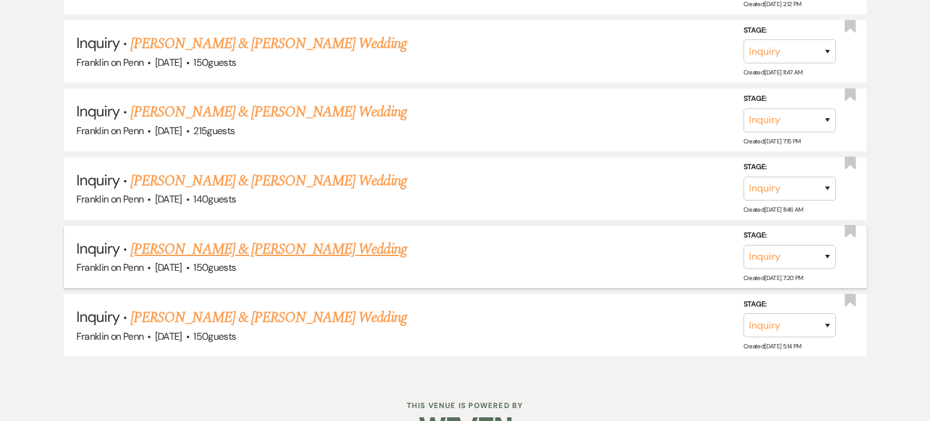
click at [313, 260] on link "Justin Rehrer & Breanna Nugent's Wedding" at bounding box center [269, 249] width 276 height 22
click at [288, 192] on link "John Nice & Lauren Kolenik's Wedding" at bounding box center [269, 181] width 276 height 22
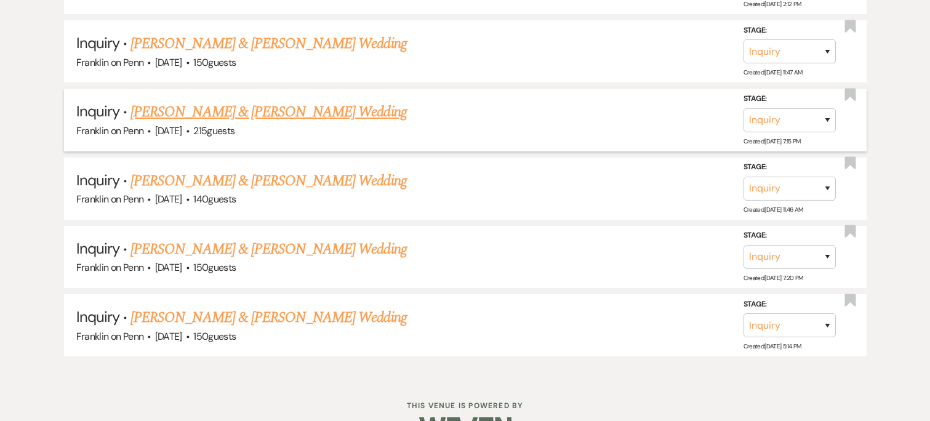
click at [325, 123] on link "Michael Zwigart & Taylor Britton's Wedding" at bounding box center [269, 112] width 276 height 22
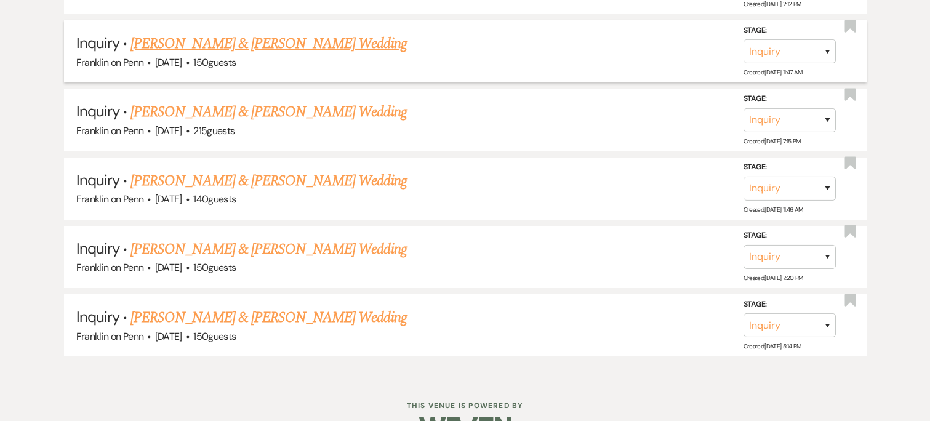
click at [299, 54] on link "[PERSON_NAME] & [PERSON_NAME] Wedding" at bounding box center [269, 44] width 276 height 22
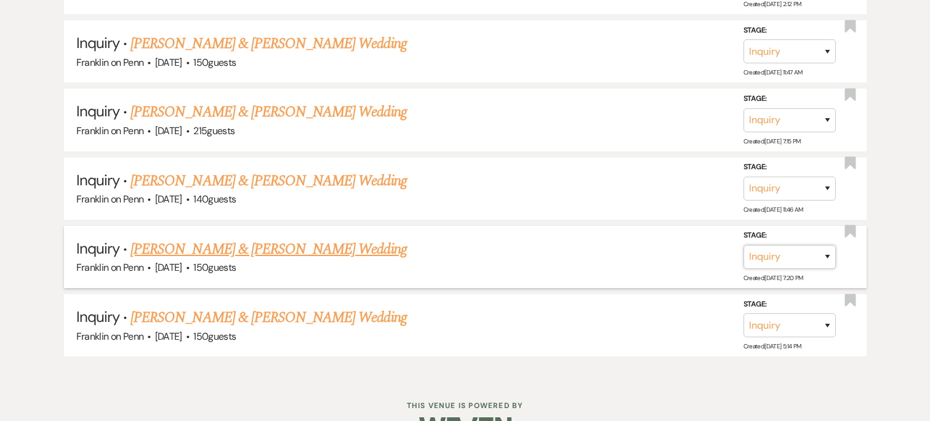
click at [523, 269] on select "Inquiry Follow Up Tour Requested Tour Confirmed Toured Proposal Sent Booked Lost" at bounding box center [790, 257] width 92 height 24
select select "8"
click at [523, 262] on select "Inquiry Follow Up Tour Requested Tour Confirmed Toured Proposal Sent Booked Lost" at bounding box center [790, 257] width 92 height 24
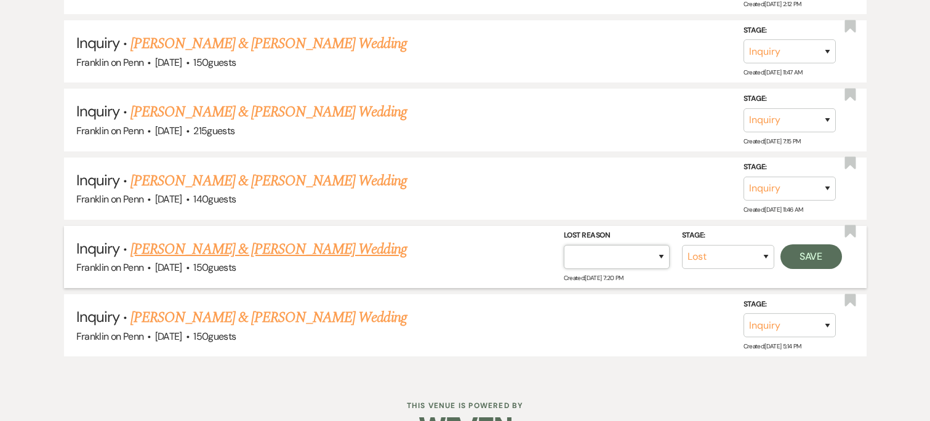
click at [523, 269] on select "Booked Elsewhere Budget Date Unavailable No Response Not a Good Match Capacity …" at bounding box center [617, 257] width 106 height 24
select select "5"
click at [523, 262] on select "Booked Elsewhere Budget Date Unavailable No Response Not a Good Match Capacity …" at bounding box center [617, 257] width 106 height 24
click at [523, 269] on button "Save" at bounding box center [812, 256] width 62 height 25
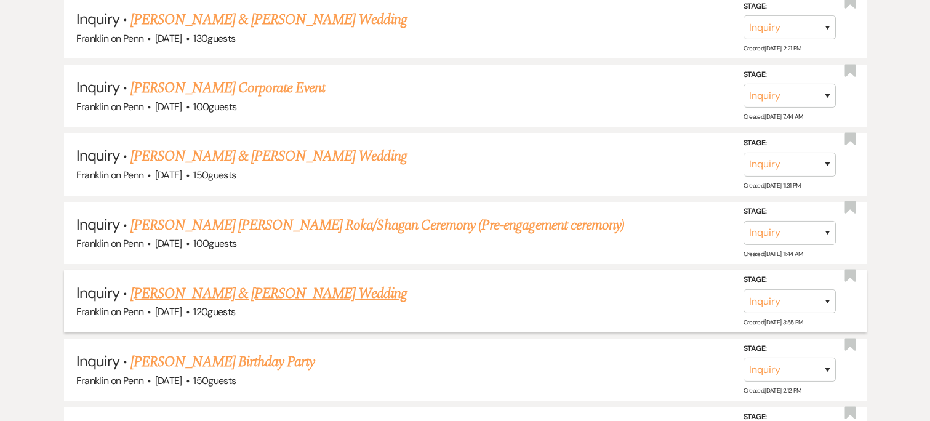
scroll to position [7956, 0]
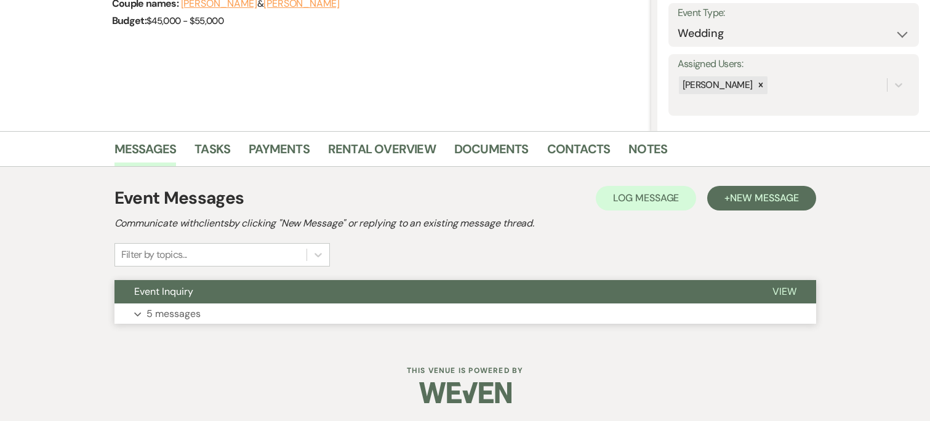
click at [537, 291] on button "Event Inquiry" at bounding box center [434, 291] width 638 height 23
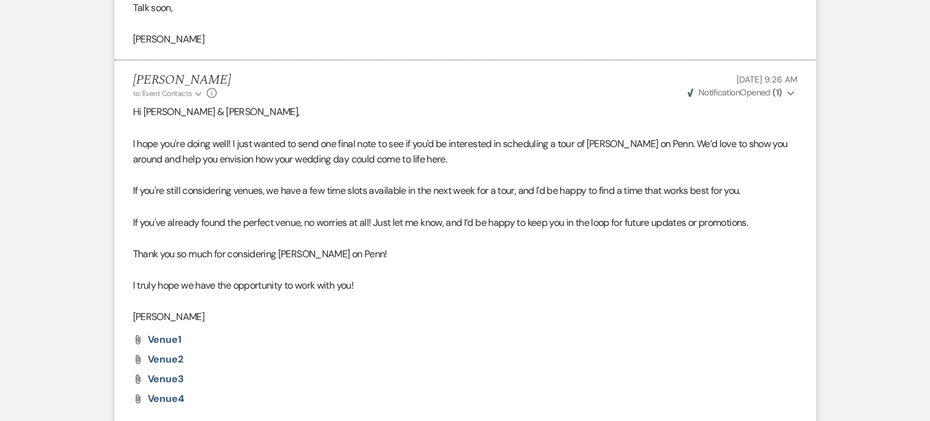
scroll to position [2628, 0]
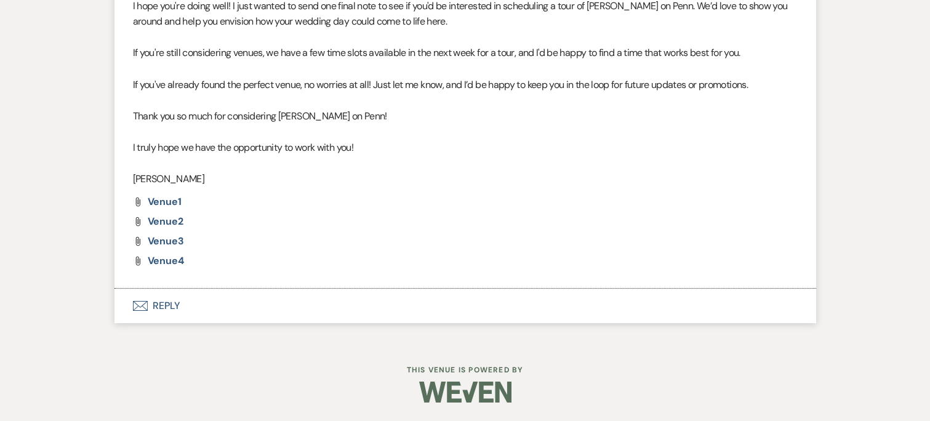
click at [233, 308] on button "Envelope Reply" at bounding box center [466, 306] width 702 height 34
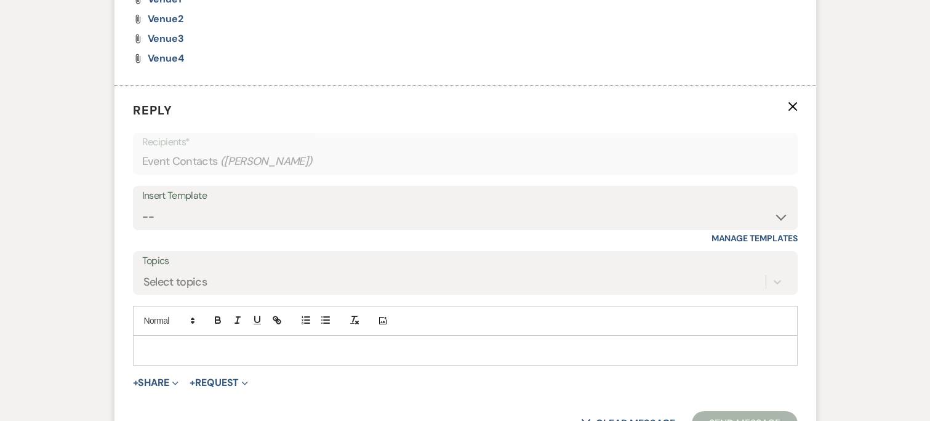
scroll to position [2835, 0]
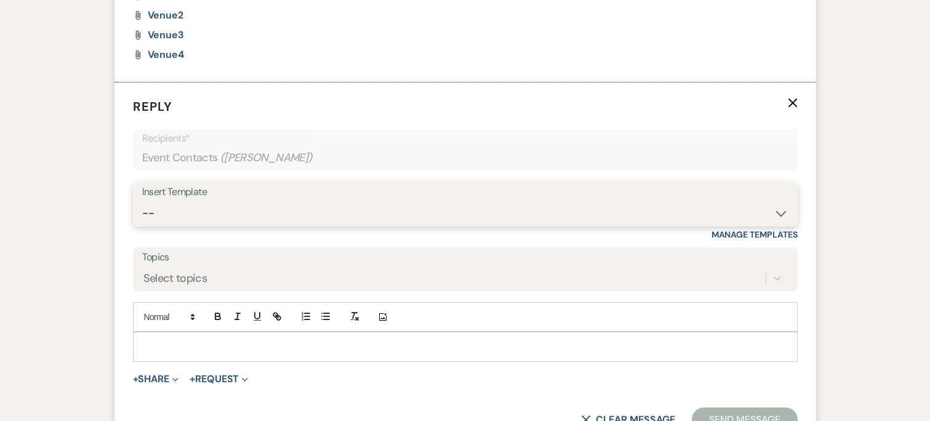
click at [308, 203] on select "-- Weven Planning Portal Introduction (Booked Events) Initial Inquiry Response …" at bounding box center [465, 213] width 646 height 24
select select "4480"
click at [142, 202] on select "-- Weven Planning Portal Introduction (Booked Events) Initial Inquiry Response …" at bounding box center [465, 213] width 646 height 24
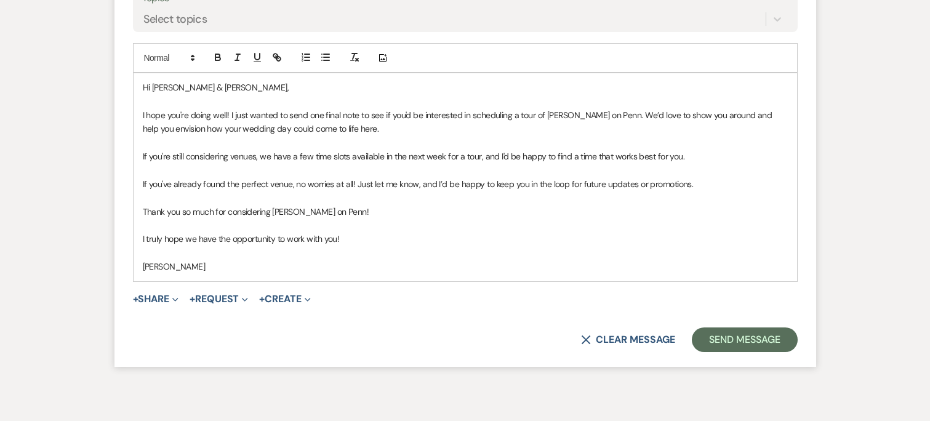
scroll to position [3114, 0]
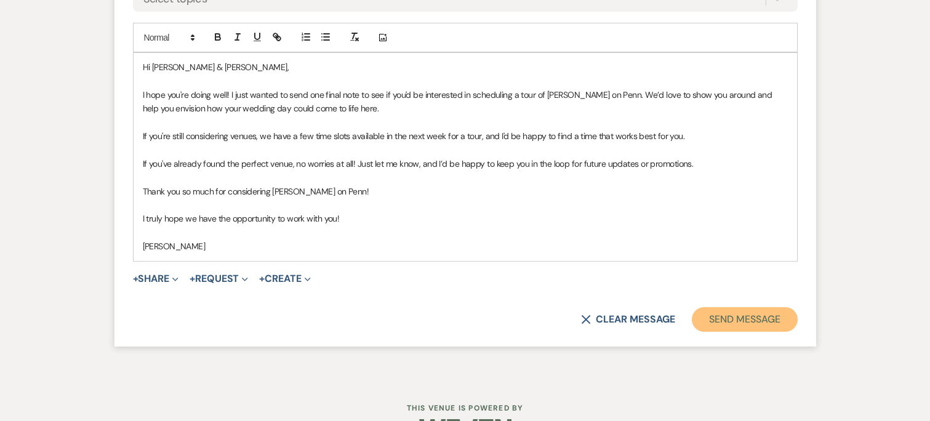
click at [779, 321] on button "Send Message" at bounding box center [744, 319] width 105 height 25
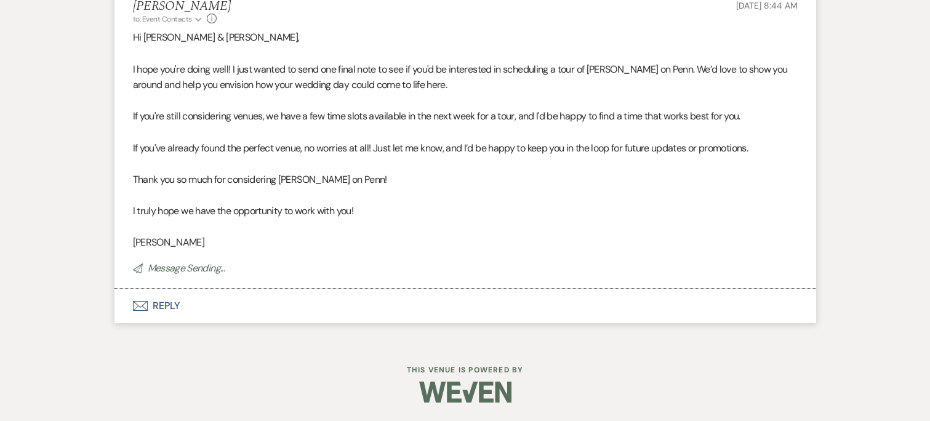
scroll to position [2931, 0]
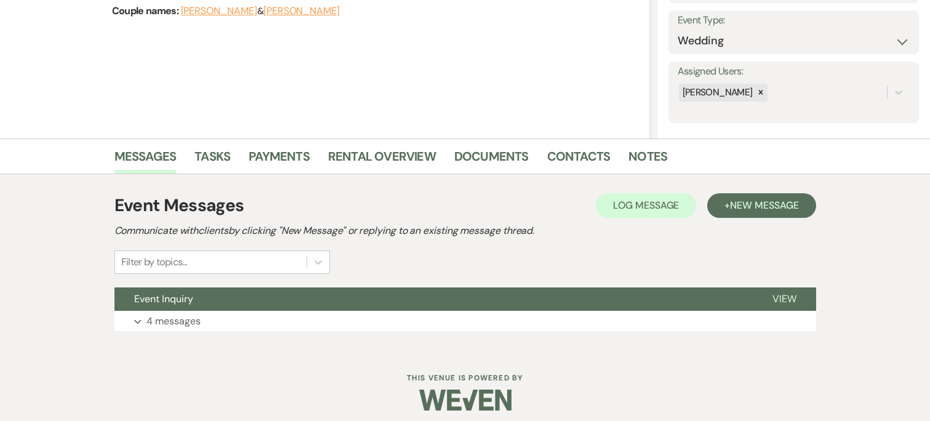
scroll to position [178, 0]
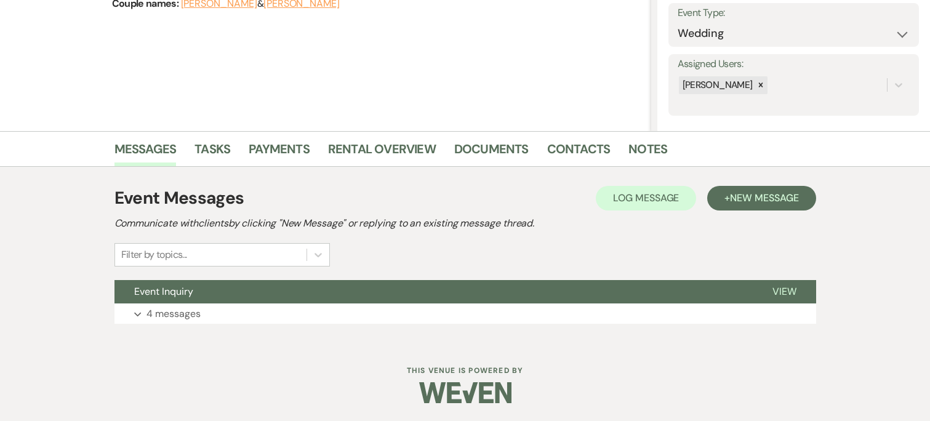
click at [523, 327] on div "Event Messages Log Log Message + New Message Communicate with clients by clicki…" at bounding box center [466, 254] width 702 height 151
click at [509, 310] on button "Expand 4 messages" at bounding box center [466, 314] width 702 height 21
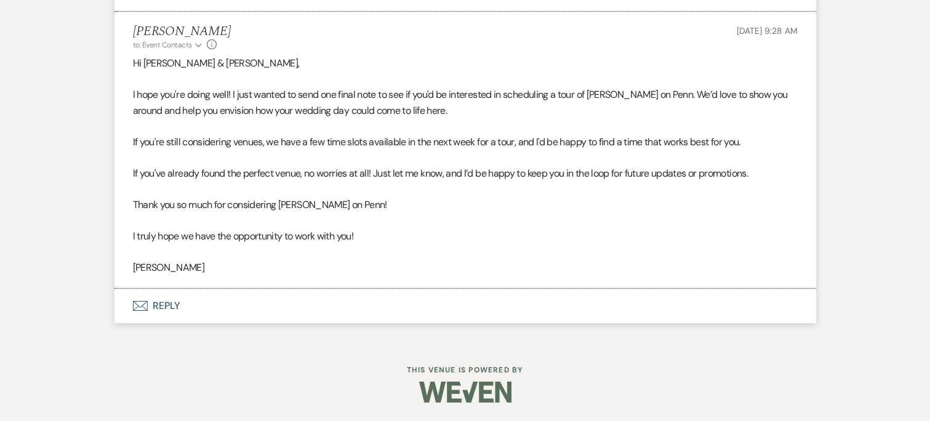
scroll to position [2301, 0]
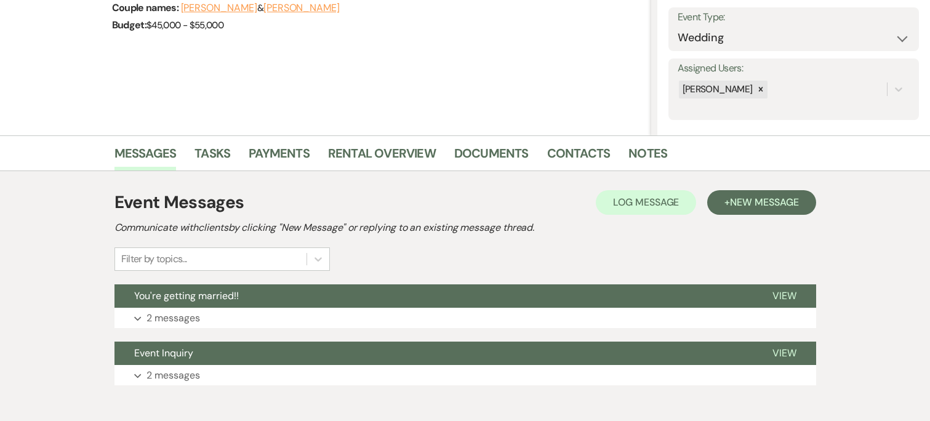
scroll to position [185, 0]
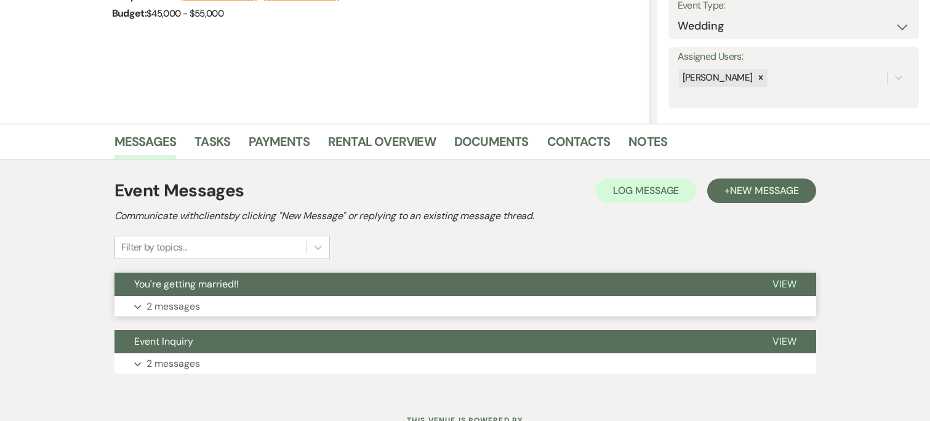
click at [477, 280] on button "You're getting married!!" at bounding box center [434, 284] width 638 height 23
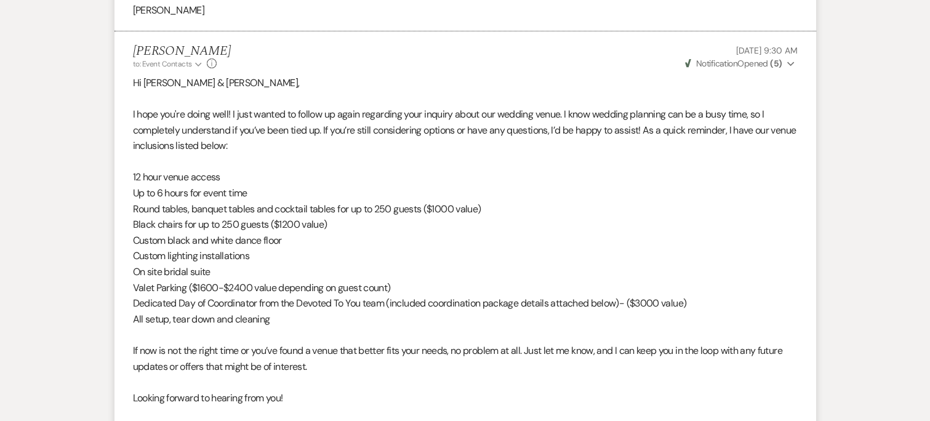
scroll to position [1403, 0]
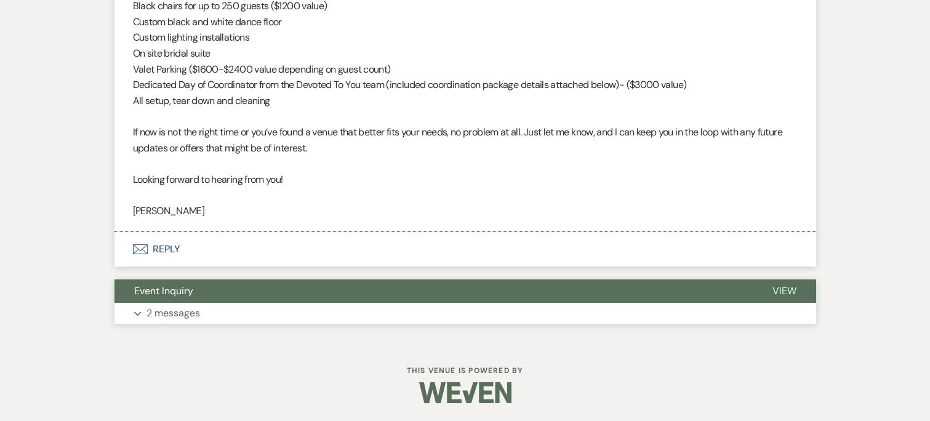
click at [482, 289] on button "Event Inquiry" at bounding box center [434, 291] width 638 height 23
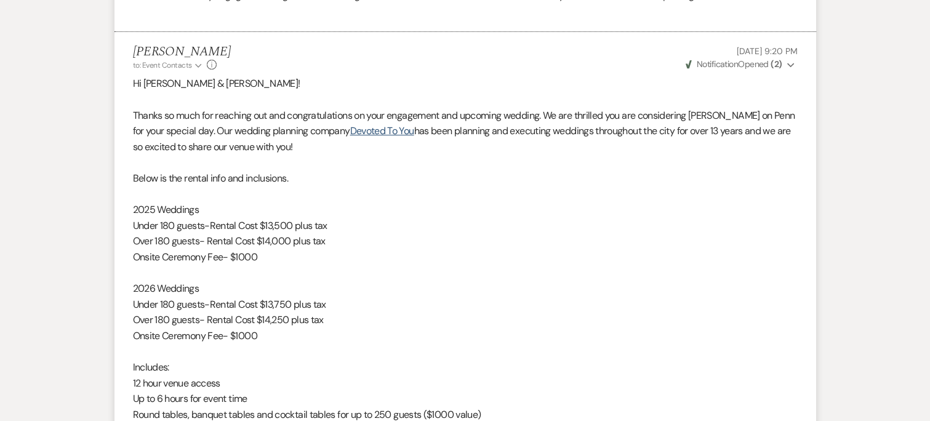
scroll to position [1902, 0]
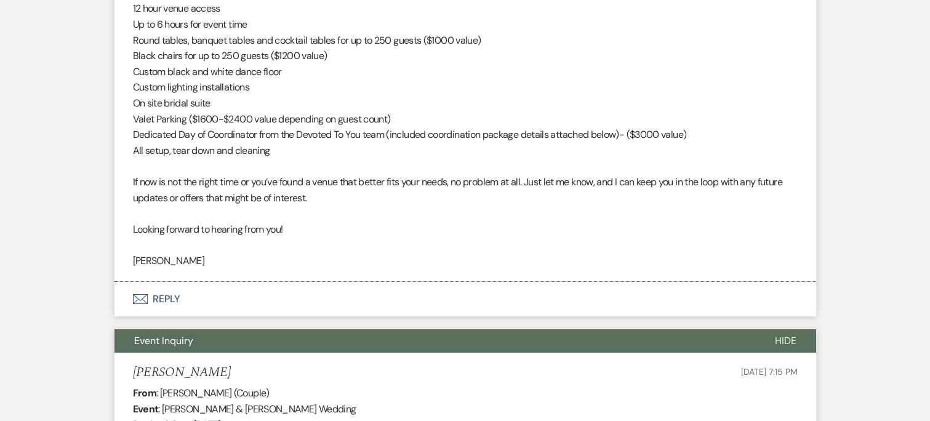
click at [253, 294] on button "Envelope Reply" at bounding box center [466, 299] width 702 height 34
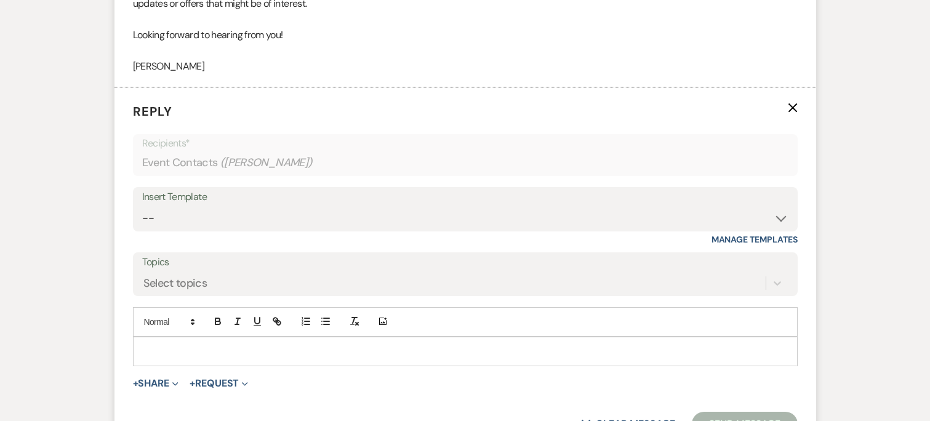
scroll to position [1551, 0]
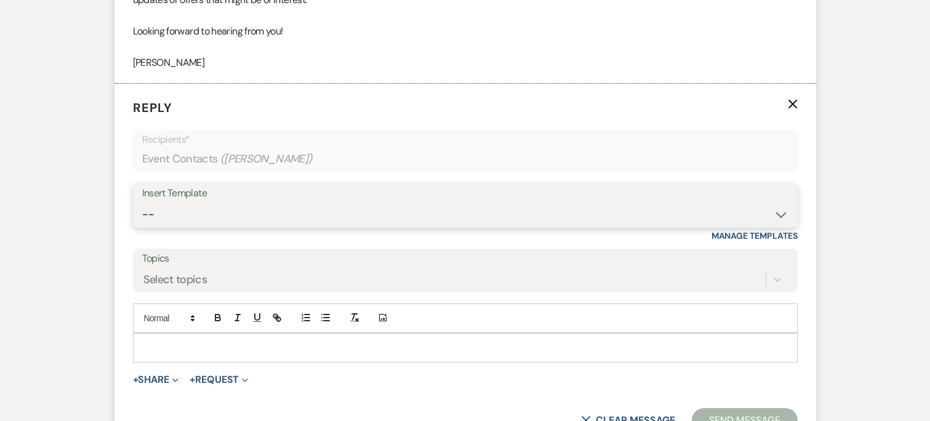
click at [236, 210] on select "-- Weven Planning Portal Introduction (Booked Events) Initial Inquiry Response …" at bounding box center [465, 215] width 646 height 24
select select "4480"
click at [142, 203] on select "-- Weven Planning Portal Introduction (Booked Events) Initial Inquiry Response …" at bounding box center [465, 215] width 646 height 24
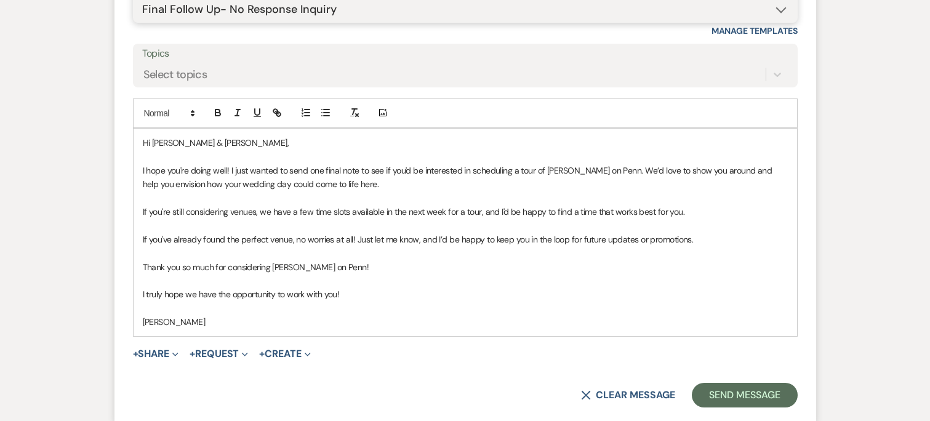
scroll to position [1757, 0]
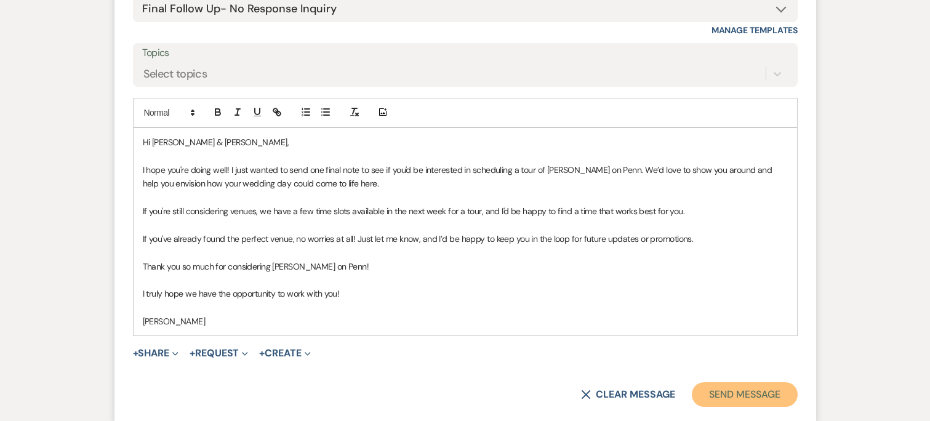
click at [760, 387] on button "Send Message" at bounding box center [744, 394] width 105 height 25
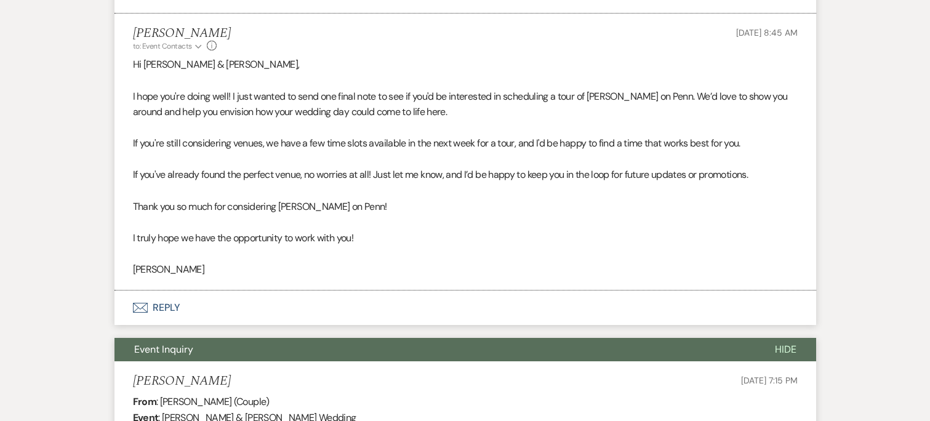
scroll to position [1598, 0]
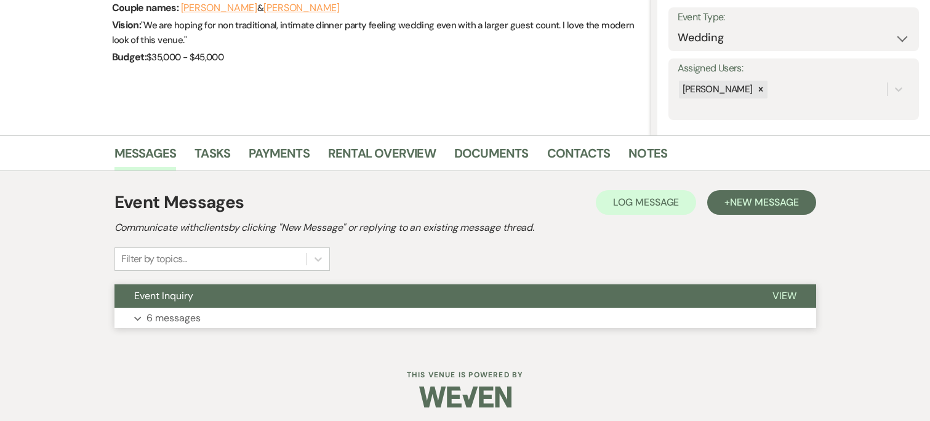
scroll to position [178, 0]
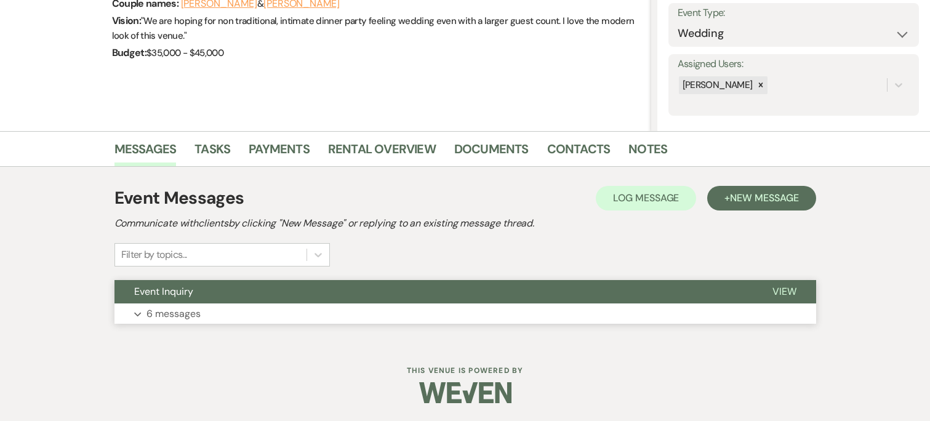
click at [560, 307] on button "Expand 6 messages" at bounding box center [466, 314] width 702 height 21
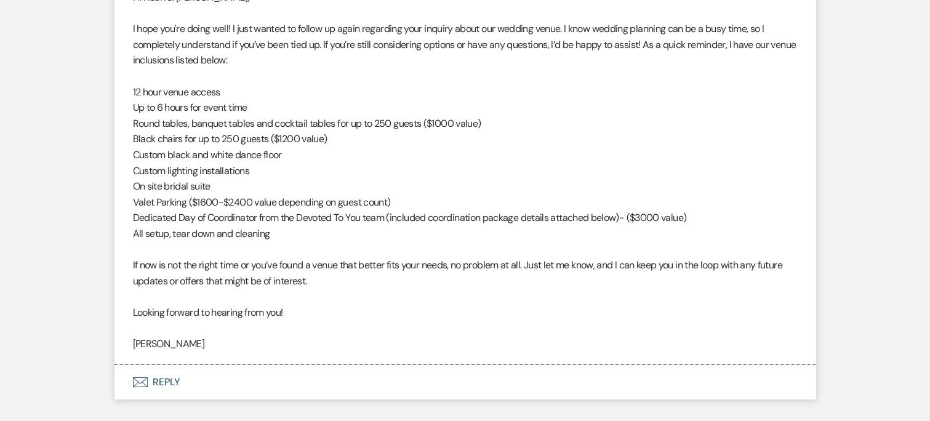
click at [183, 378] on button "Envelope Reply" at bounding box center [466, 382] width 702 height 34
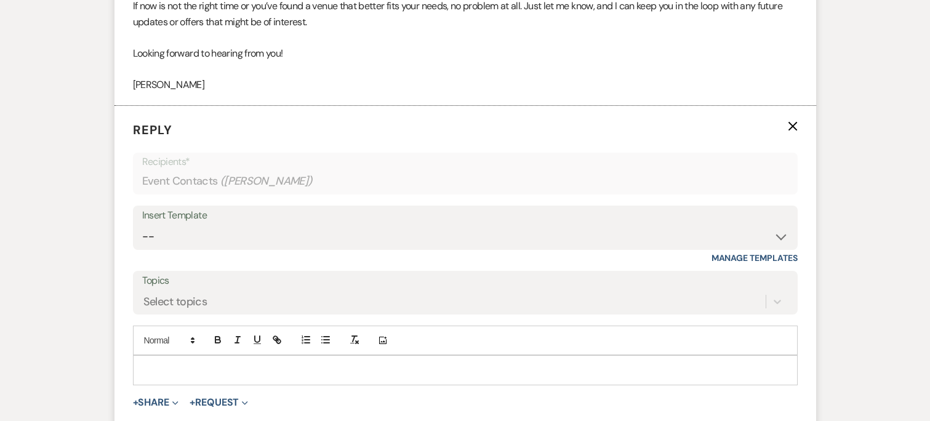
scroll to position [3128, 0]
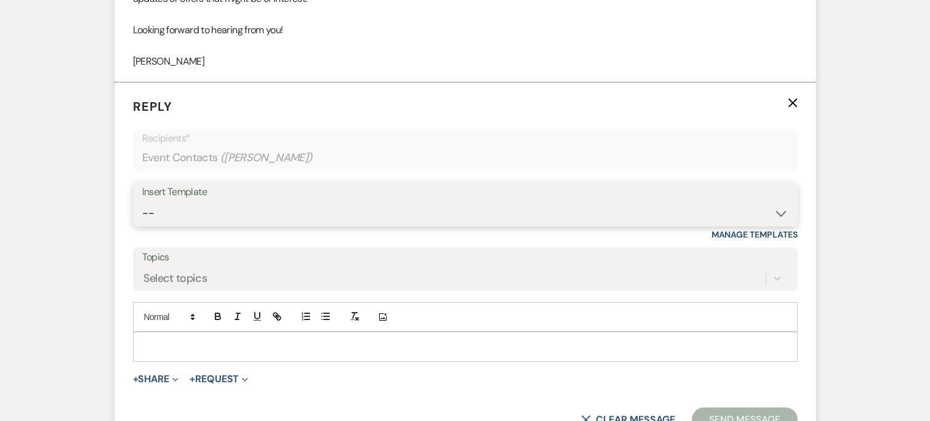
click at [316, 209] on select "-- Weven Planning Portal Introduction (Booked Events) Initial Inquiry Response …" at bounding box center [465, 213] width 646 height 24
select select "4480"
click at [142, 202] on select "-- Weven Planning Portal Introduction (Booked Events) Initial Inquiry Response …" at bounding box center [465, 213] width 646 height 24
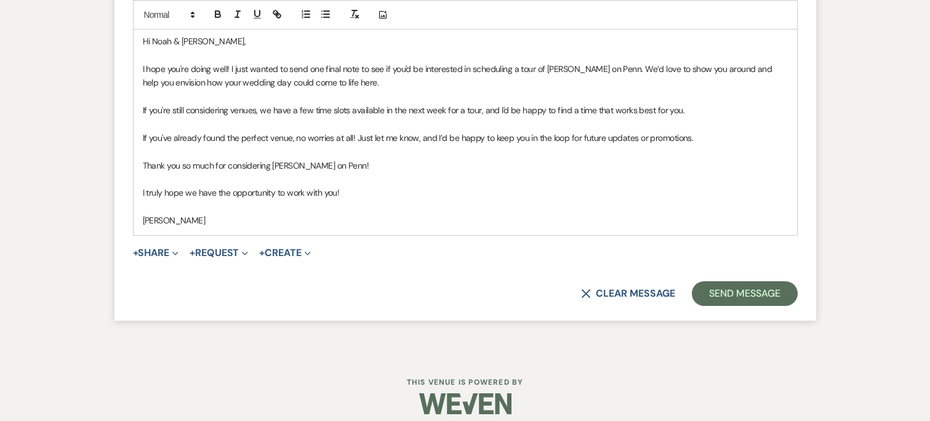
scroll to position [3446, 0]
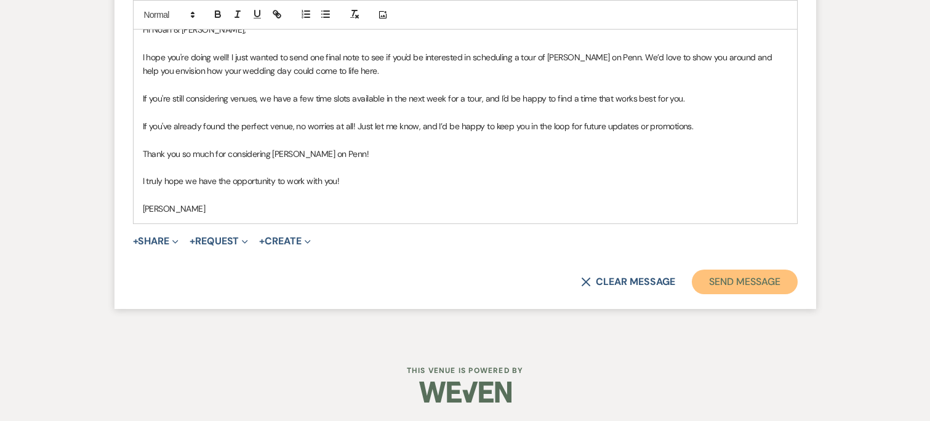
click at [763, 291] on button "Send Message" at bounding box center [744, 282] width 105 height 25
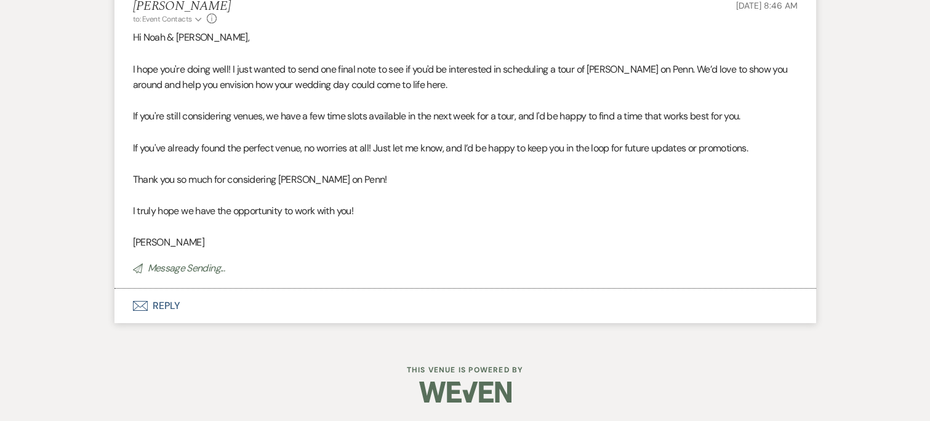
scroll to position [3199, 0]
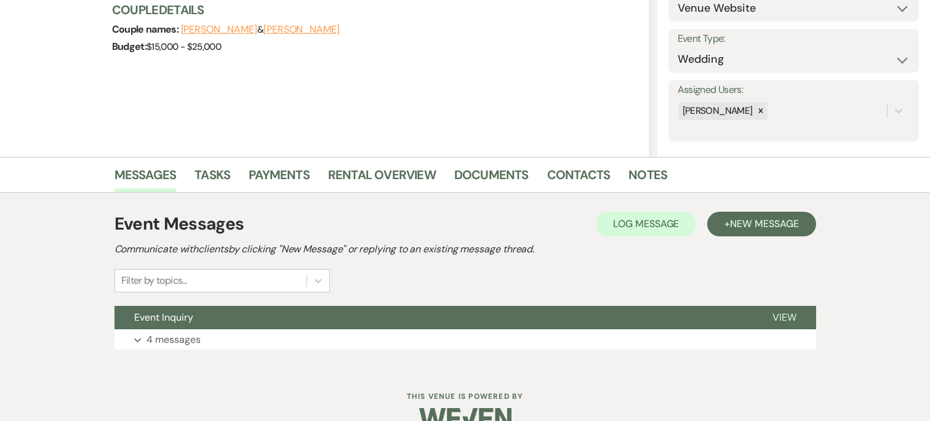
scroll to position [153, 0]
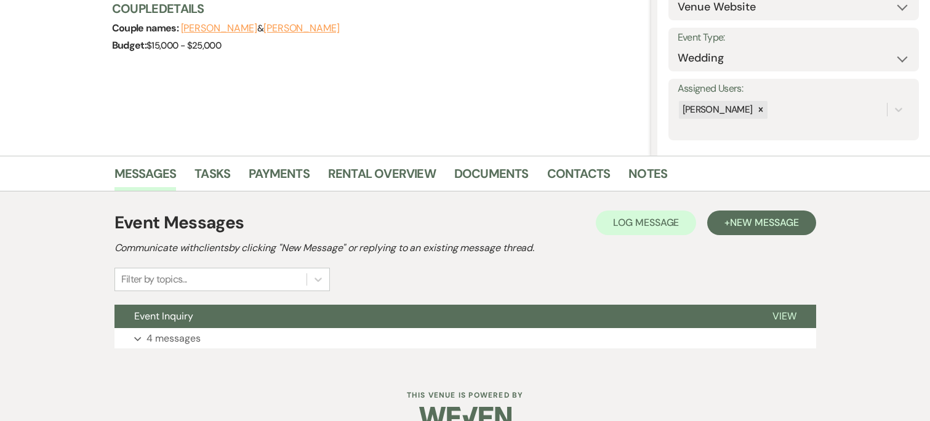
click at [613, 336] on button "Expand 4 messages" at bounding box center [466, 338] width 702 height 21
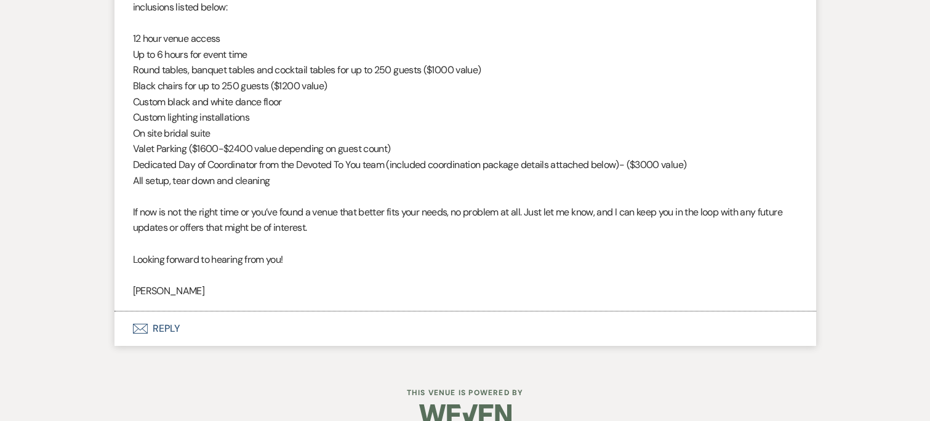
scroll to position [2431, 0]
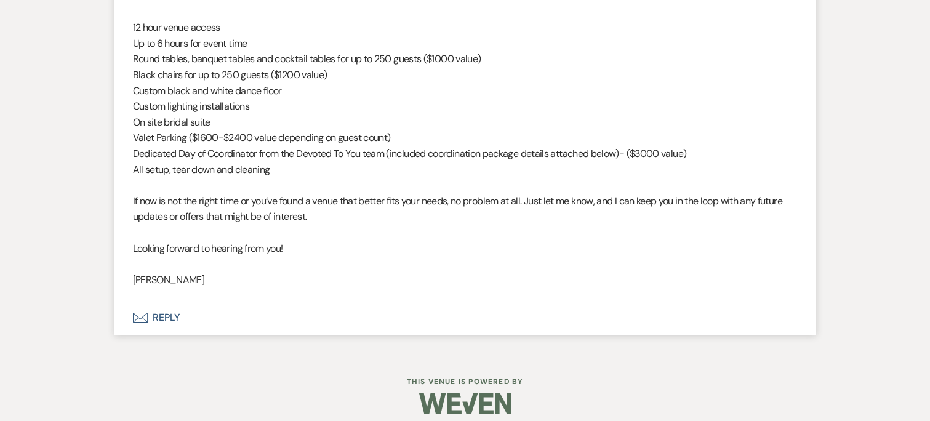
click at [182, 310] on button "Envelope Reply" at bounding box center [466, 317] width 702 height 34
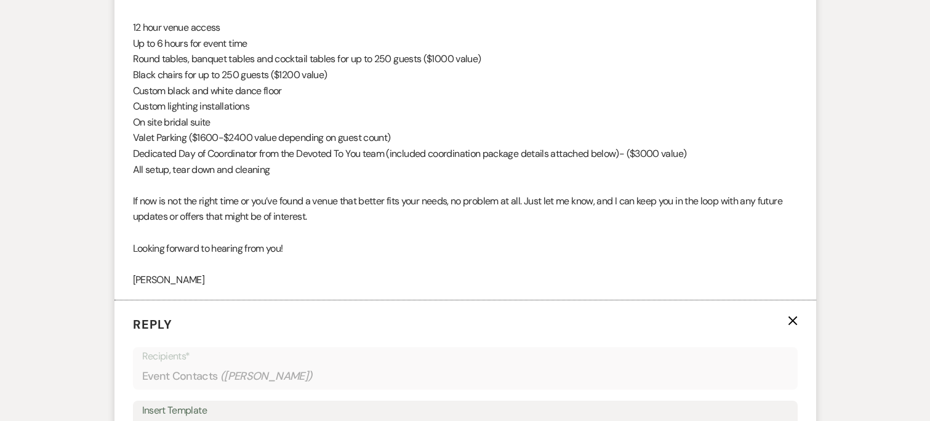
scroll to position [2650, 0]
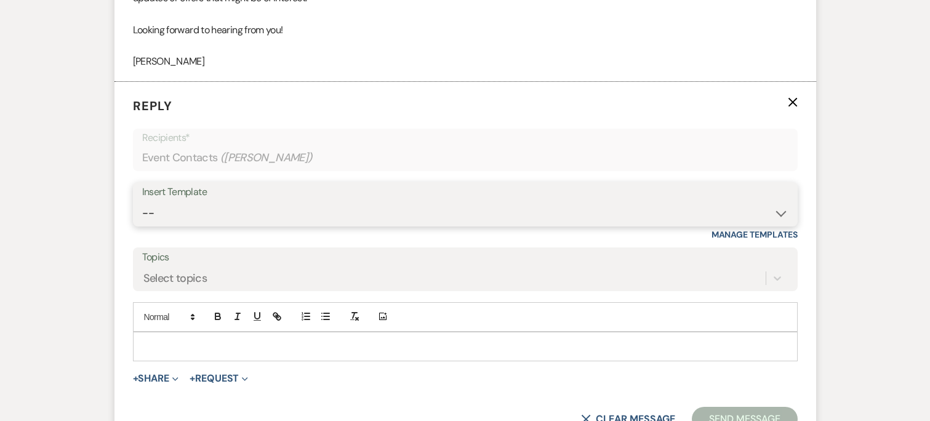
click at [220, 208] on select "-- Weven Planning Portal Introduction (Booked Events) Initial Inquiry Response …" at bounding box center [465, 213] width 646 height 24
select select "4480"
click at [142, 202] on select "-- Weven Planning Portal Introduction (Booked Events) Initial Inquiry Response …" at bounding box center [465, 213] width 646 height 24
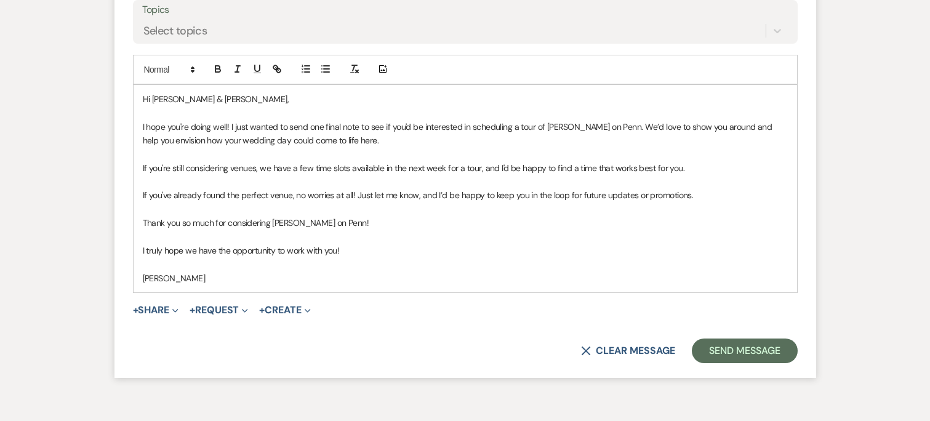
scroll to position [2910, 0]
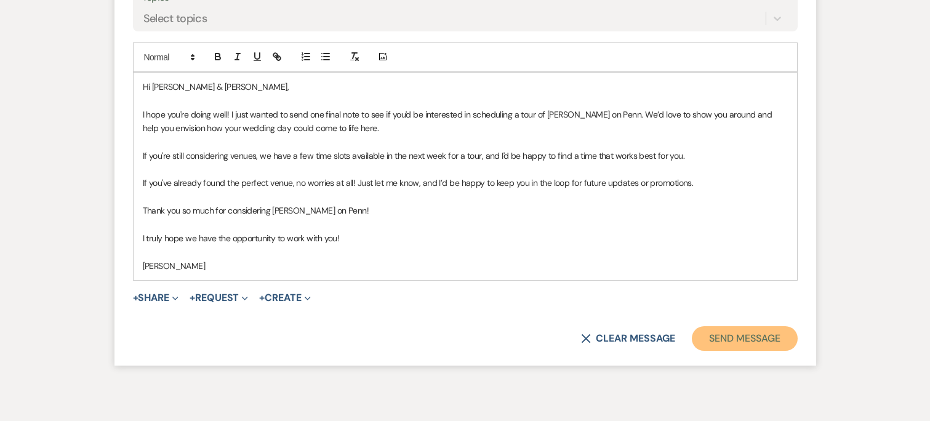
click at [781, 329] on button "Send Message" at bounding box center [744, 338] width 105 height 25
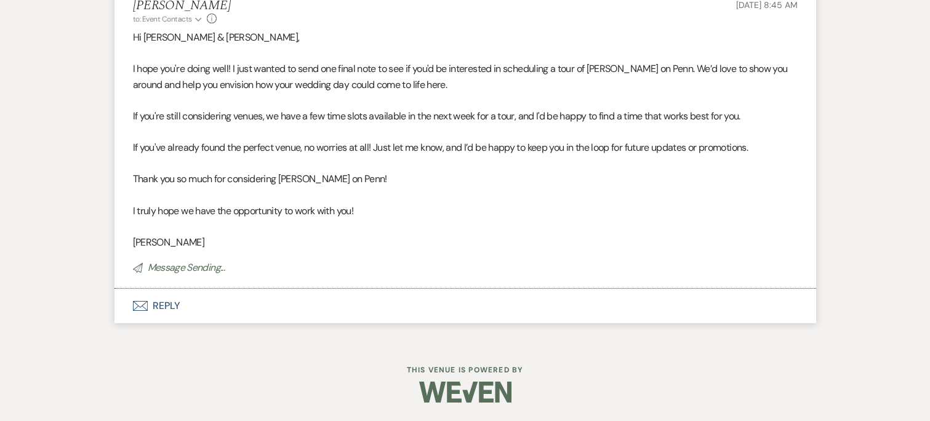
scroll to position [2746, 0]
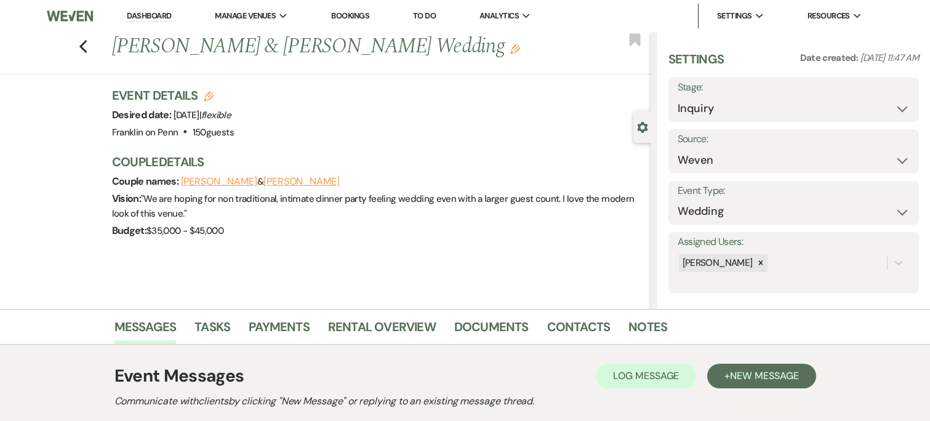
scroll to position [178, 0]
